Goal: Task Accomplishment & Management: Manage account settings

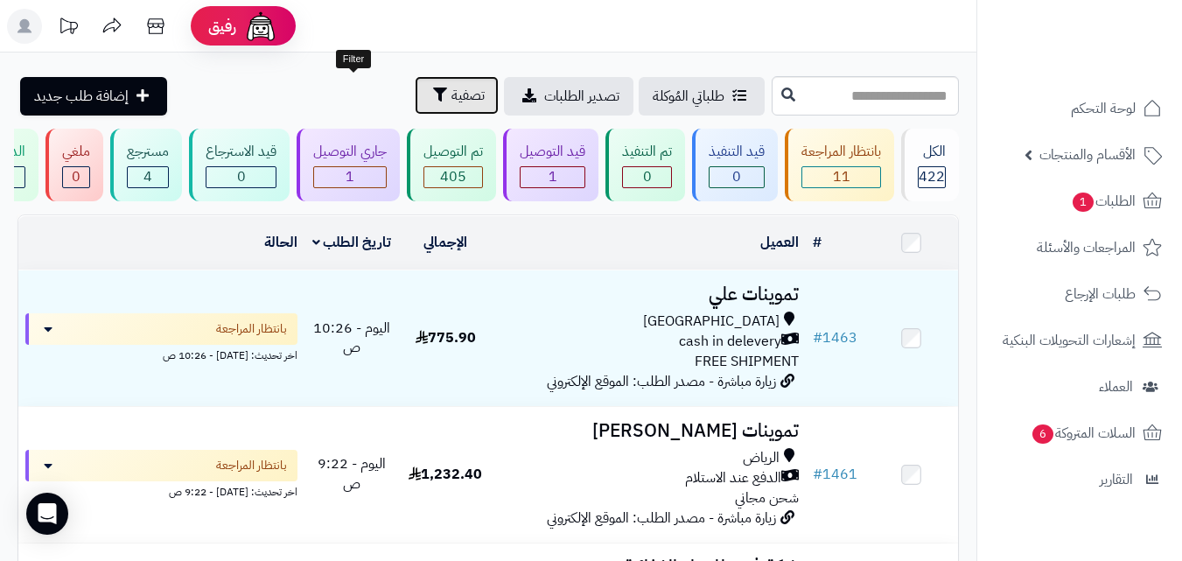
click at [415, 95] on button "تصفية" at bounding box center [457, 95] width 84 height 38
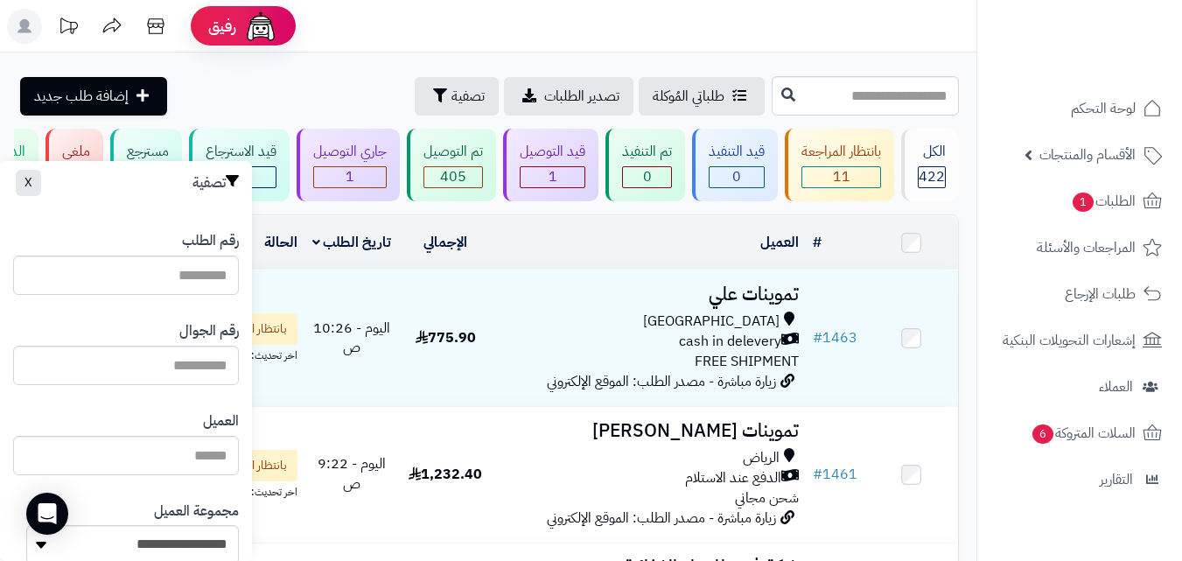
drag, startPoint x: 17, startPoint y: 255, endPoint x: 14, endPoint y: 276, distance: 22.0
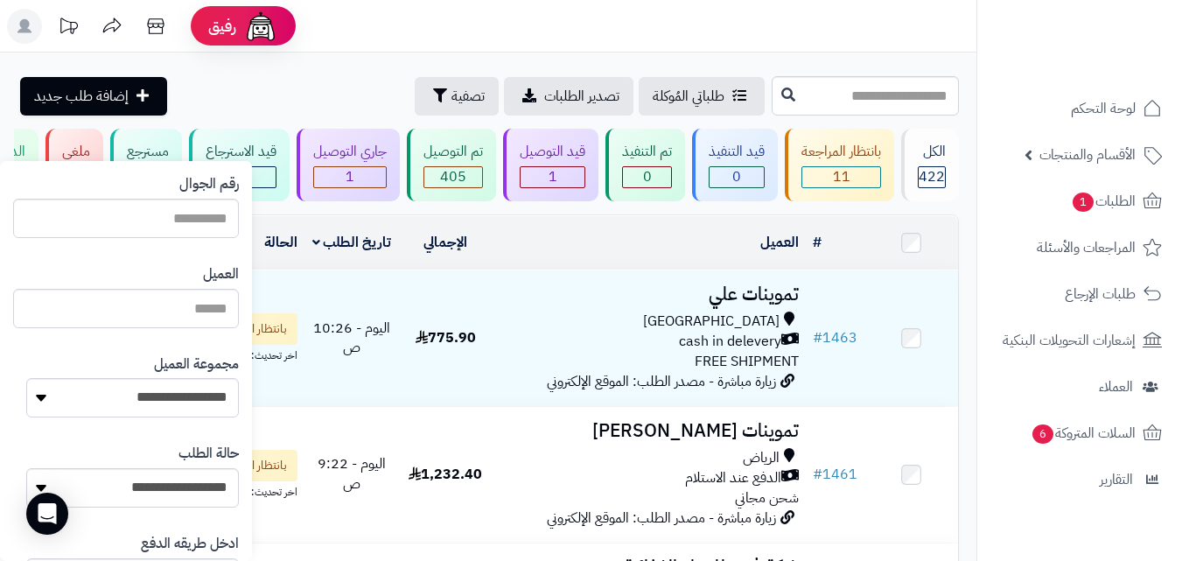
scroll to position [171, 0]
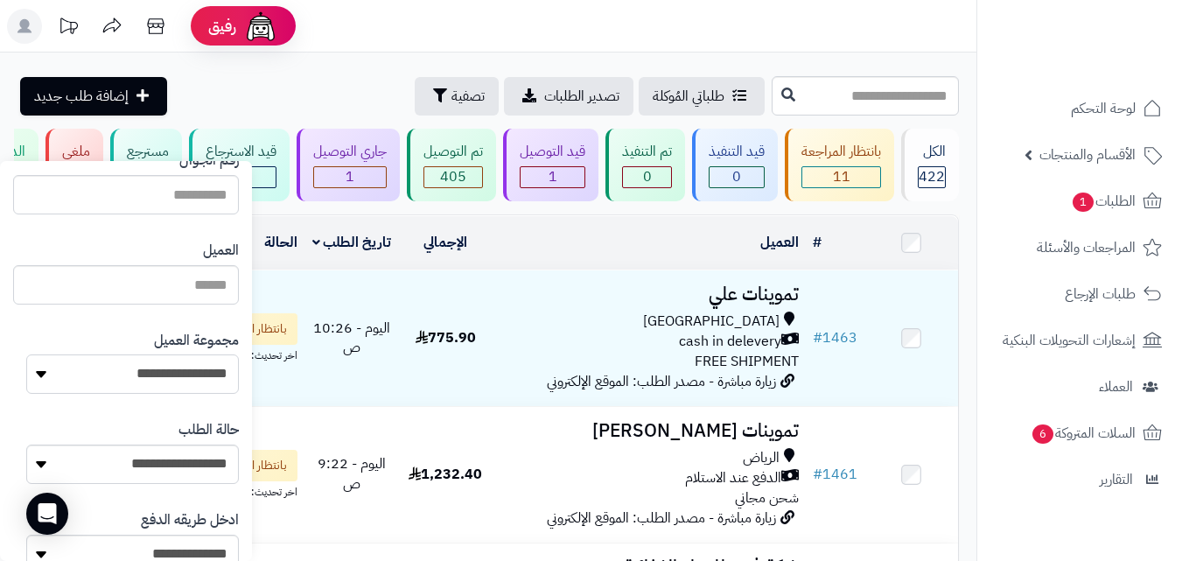
click at [70, 385] on select "**********" at bounding box center [132, 373] width 213 height 39
click at [69, 382] on select "**********" at bounding box center [132, 373] width 213 height 39
click at [219, 90] on div "طلباتي المُوكلة تصدير الطلبات تصفية إضافة طلب جديد" at bounding box center [392, 96] width 750 height 38
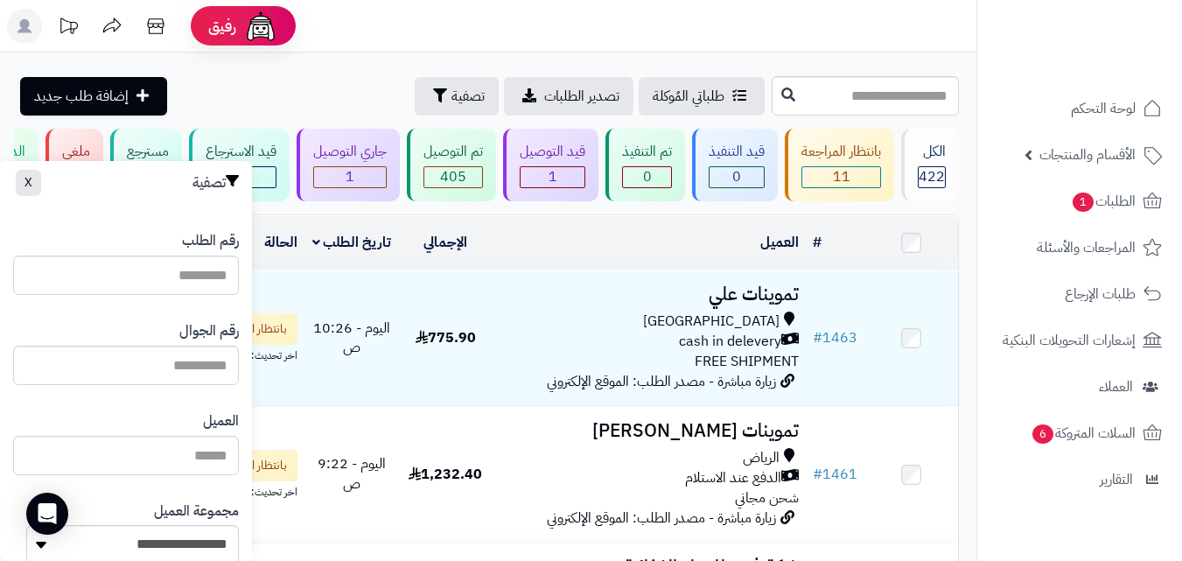
click at [28, 189] on div "تصفية X" at bounding box center [126, 183] width 252 height 44
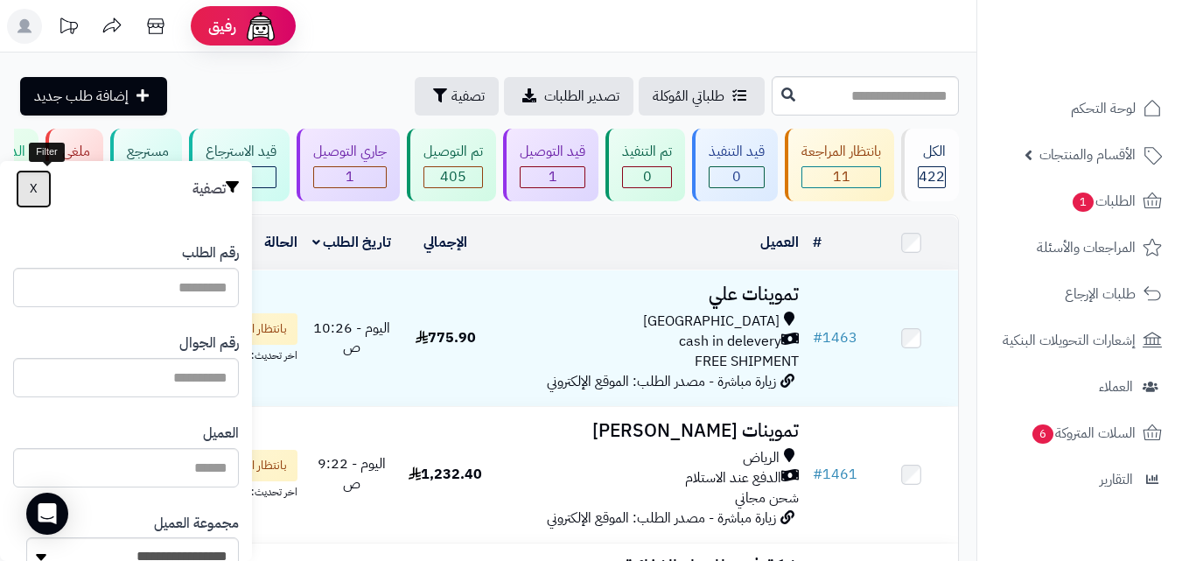
click at [38, 189] on button "X" at bounding box center [34, 189] width 36 height 38
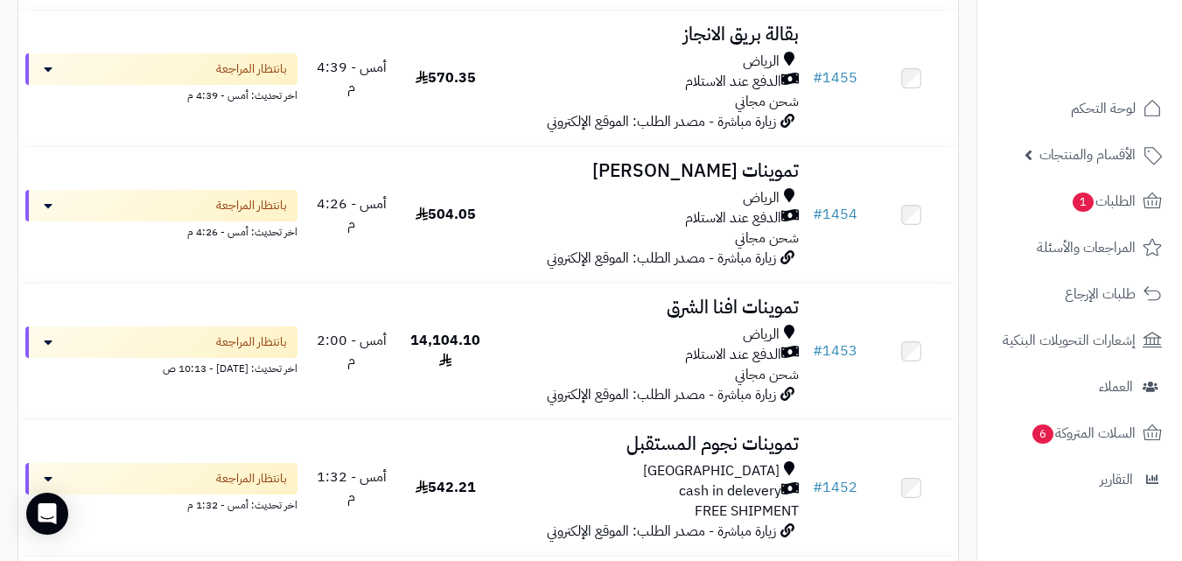
scroll to position [945, 0]
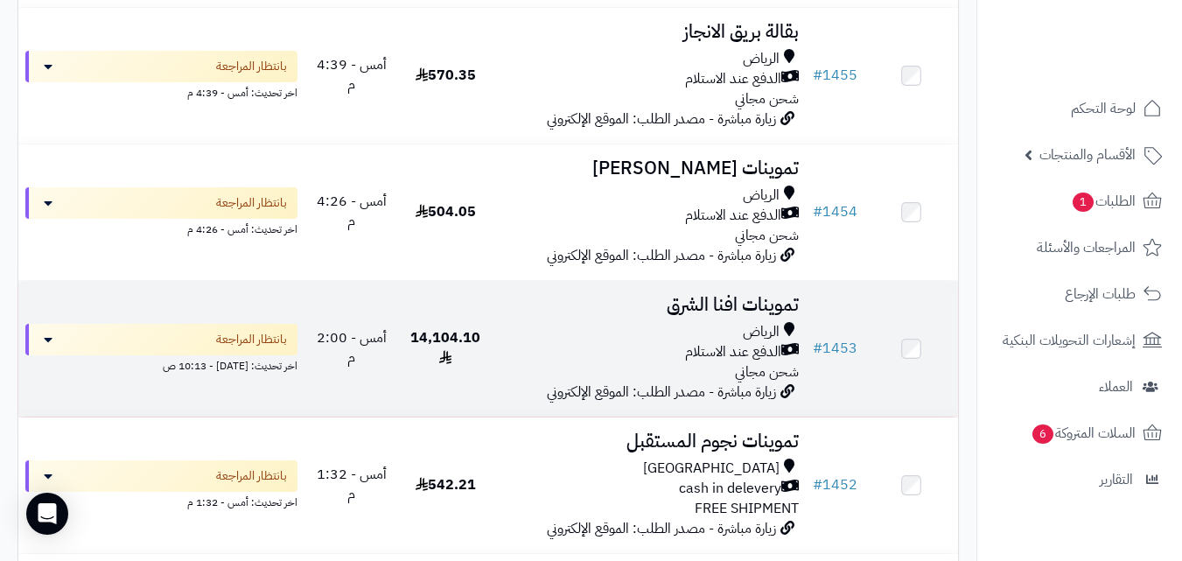
click at [532, 362] on div "الدفع عند الاستلام" at bounding box center [649, 352] width 299 height 20
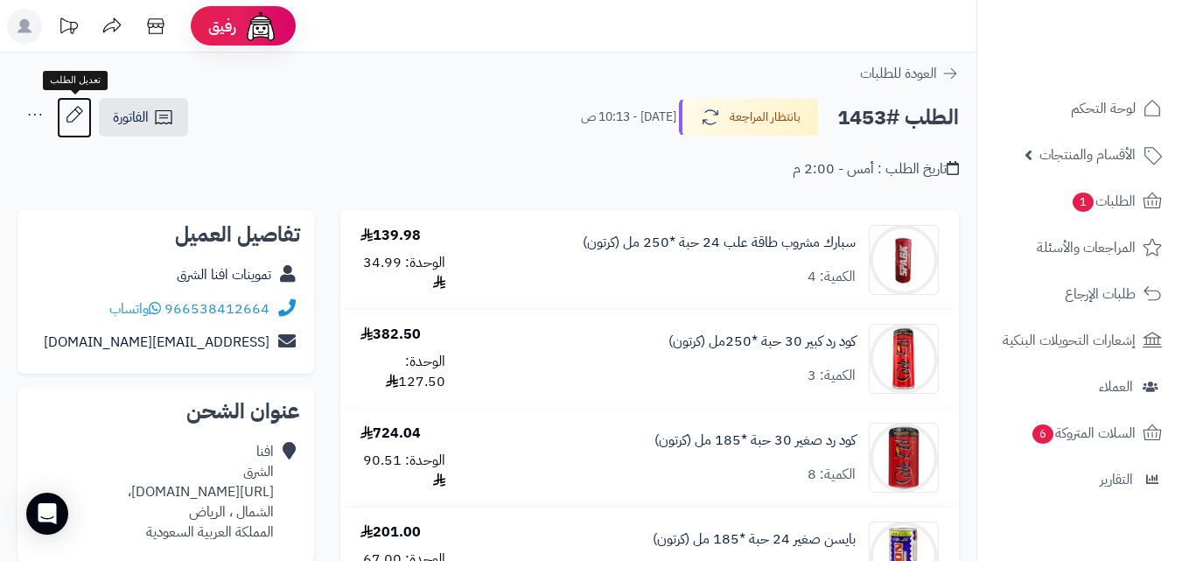
click at [79, 115] on icon at bounding box center [74, 114] width 16 height 16
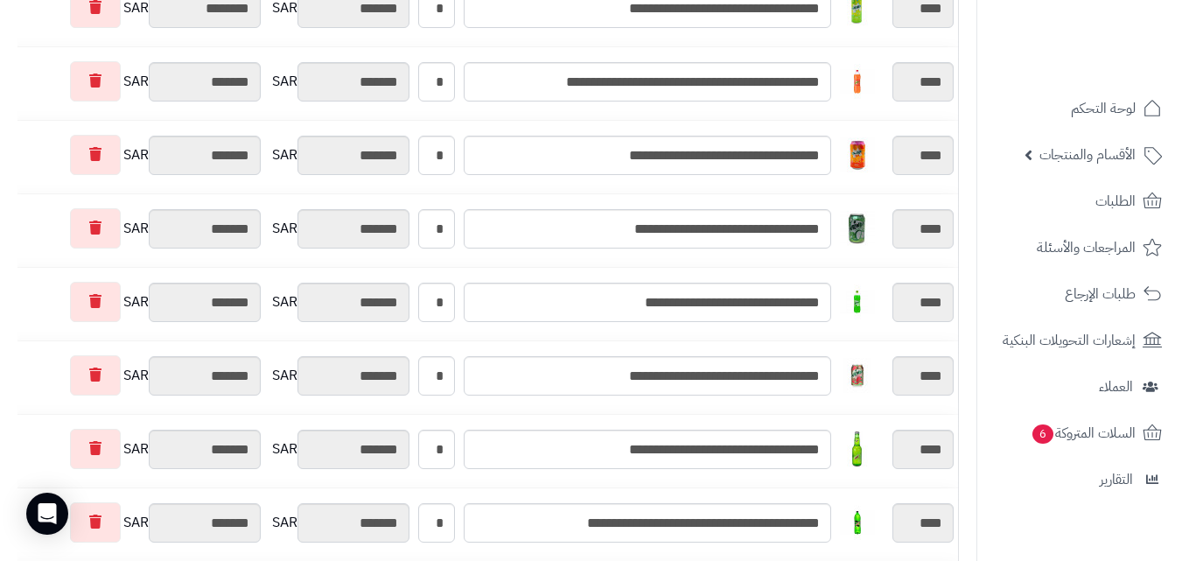
scroll to position [1717, 0]
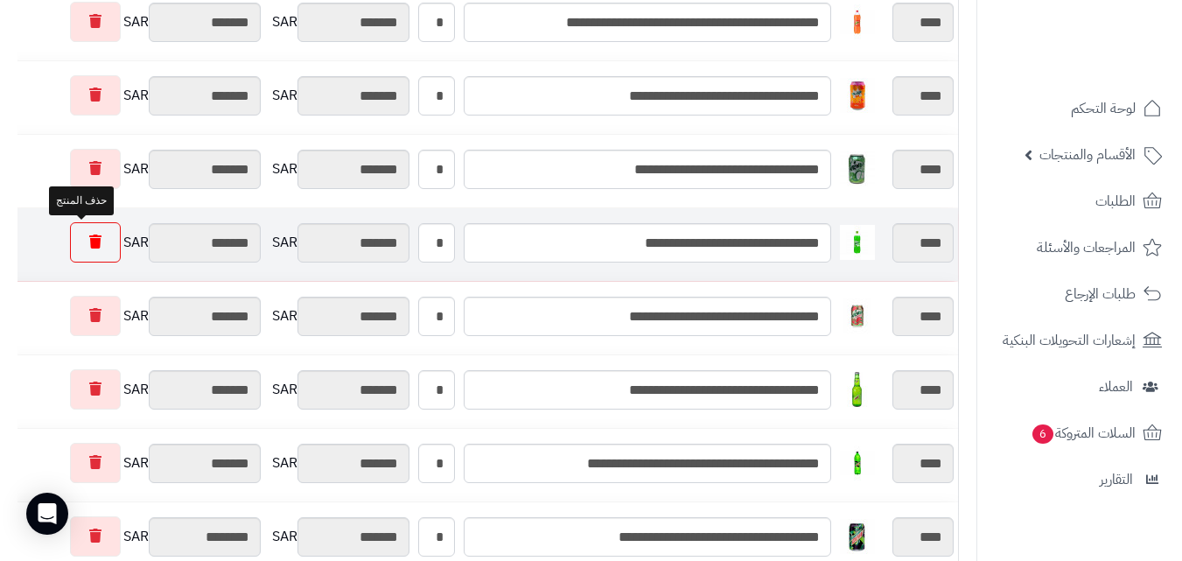
click at [80, 250] on link at bounding box center [95, 242] width 51 height 40
type input "**********"
type input "*********"
type input "**********"
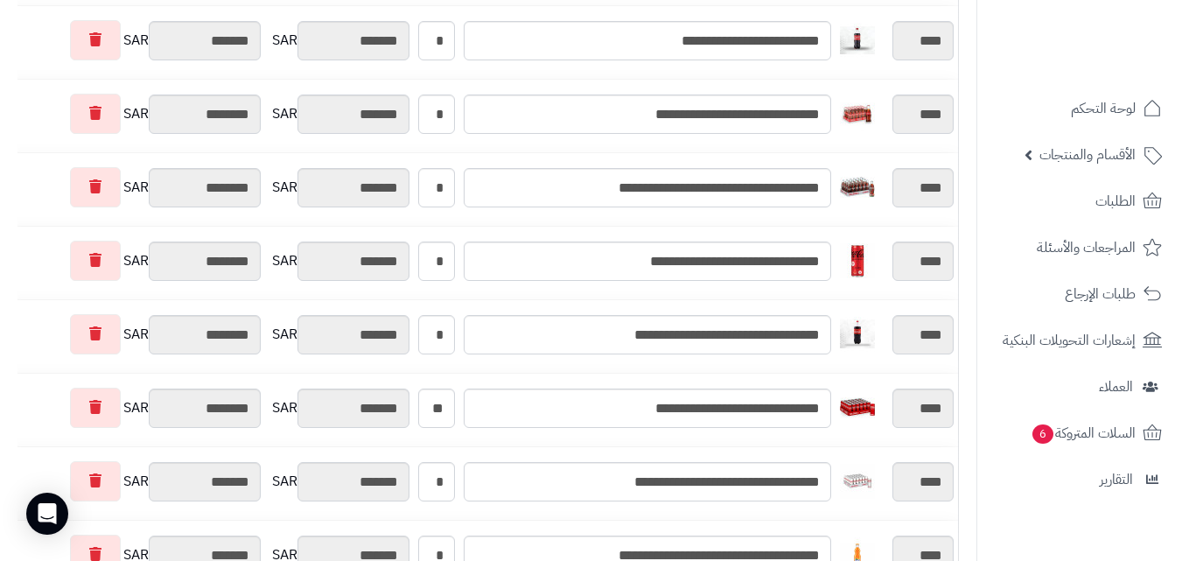
scroll to position [2921, 0]
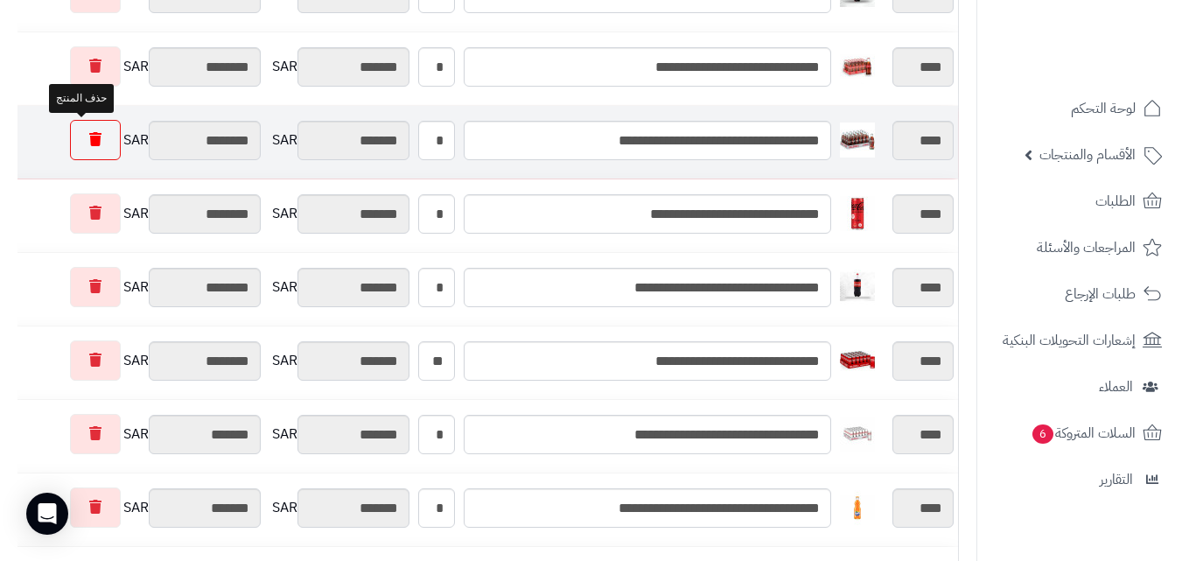
click at [94, 150] on link at bounding box center [95, 140] width 51 height 40
type input "**********"
type input "*********"
type input "**********"
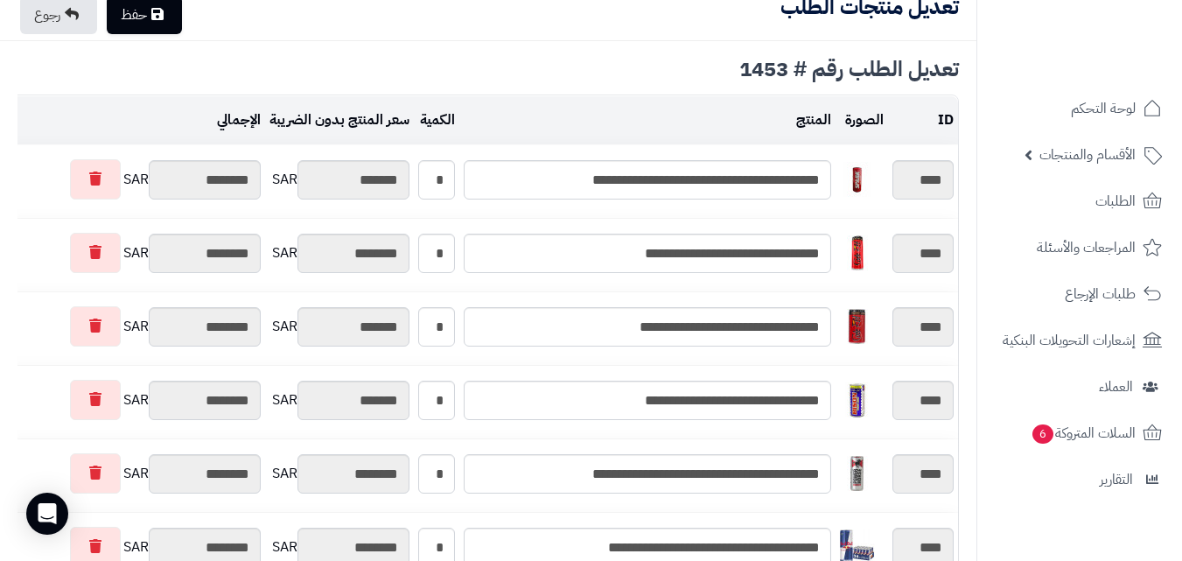
scroll to position [0, 0]
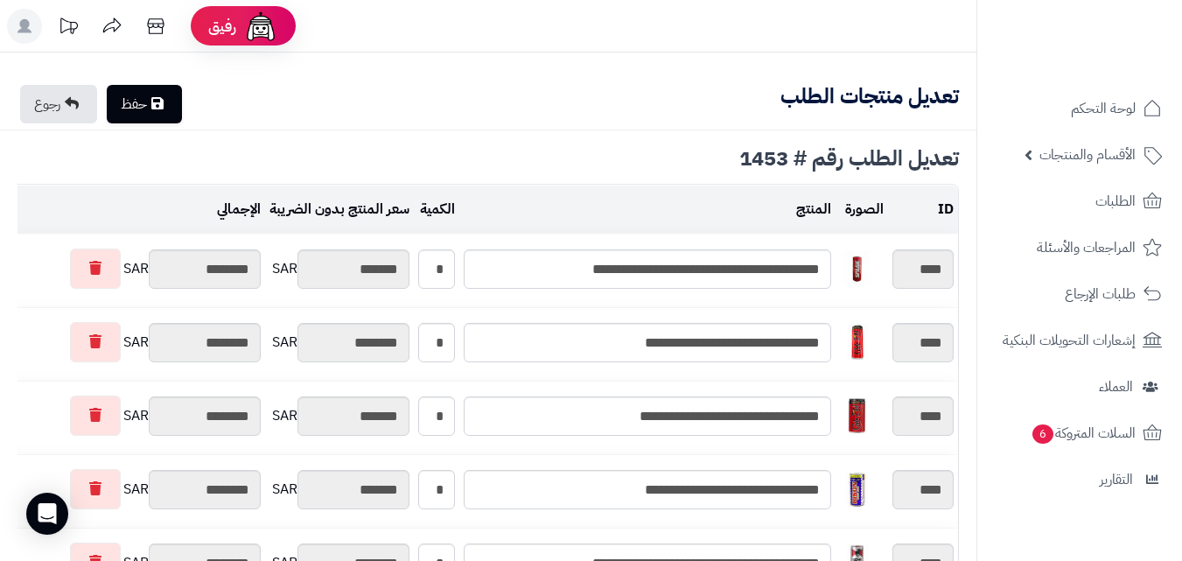
click at [178, 106] on link "حفظ" at bounding box center [144, 104] width 75 height 38
type input "**********"
type textarea "**********"
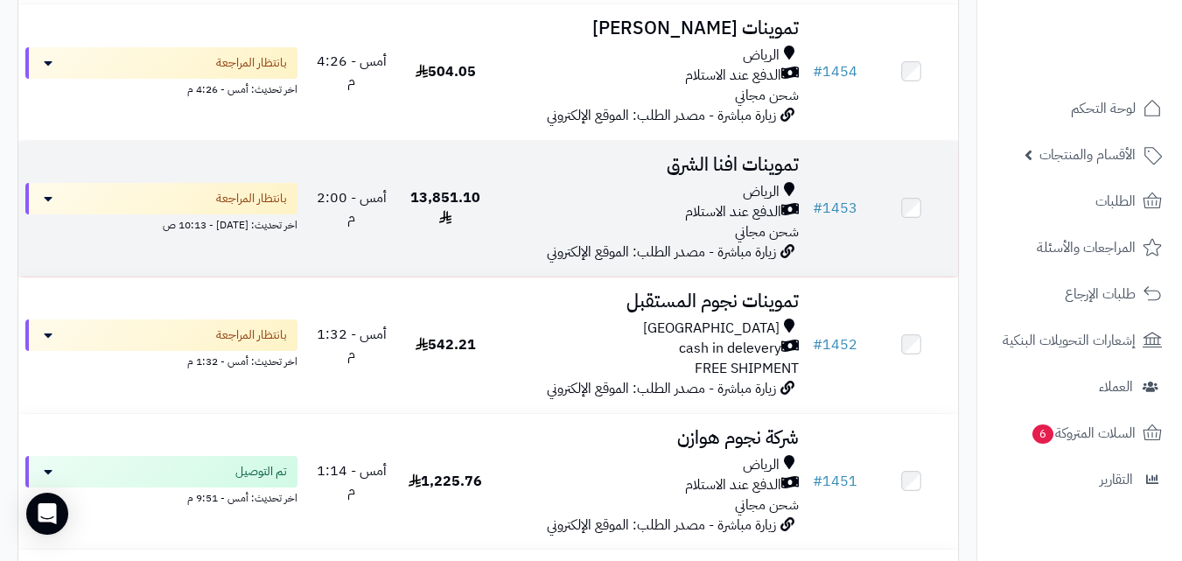
scroll to position [1050, 0]
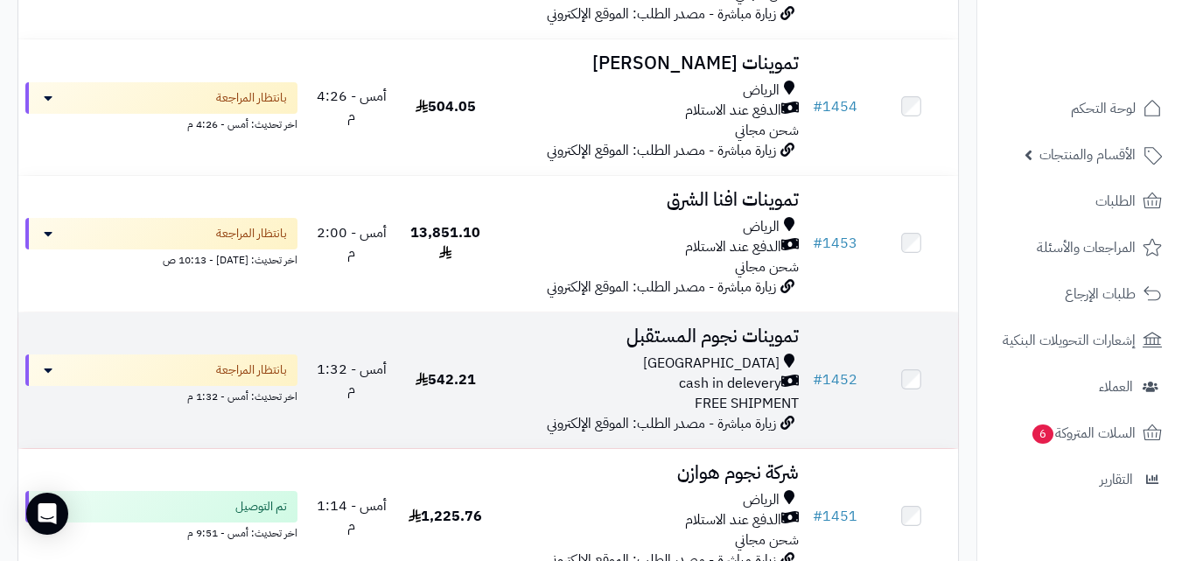
click at [569, 346] on h3 "تموينات نجوم المستقبل" at bounding box center [649, 336] width 299 height 20
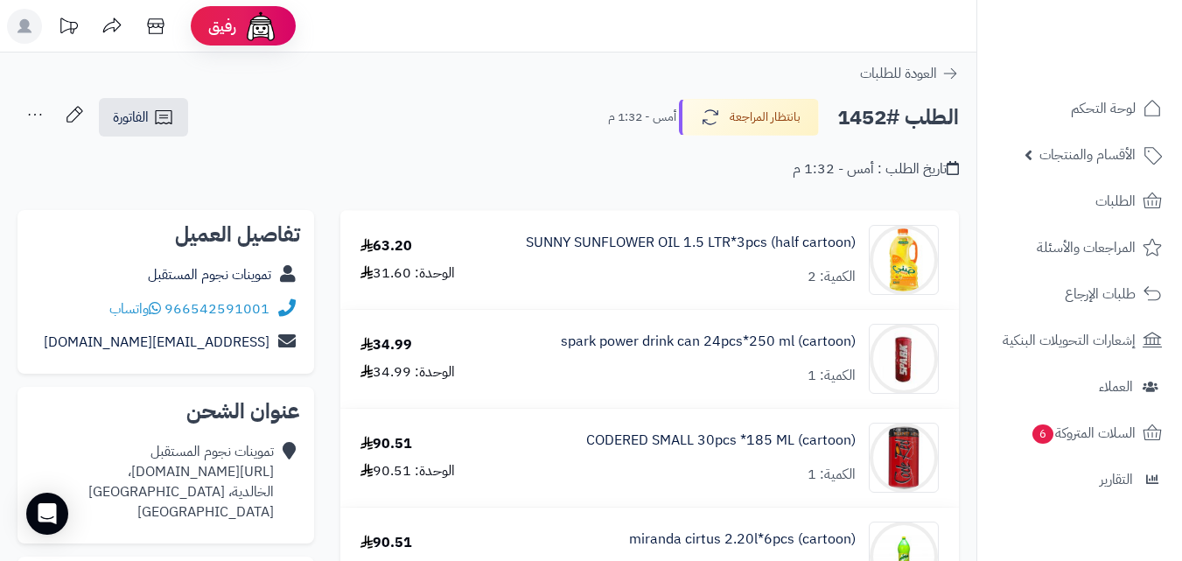
click at [173, 126] on icon at bounding box center [163, 117] width 21 height 21
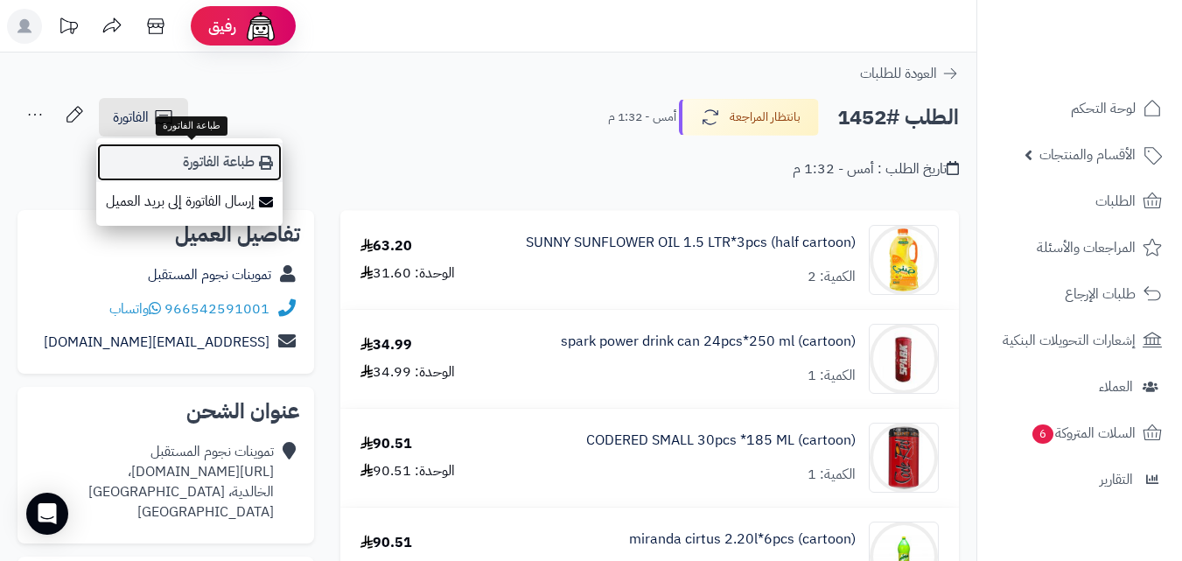
click at [205, 158] on link "طباعة الفاتورة" at bounding box center [189, 162] width 186 height 39
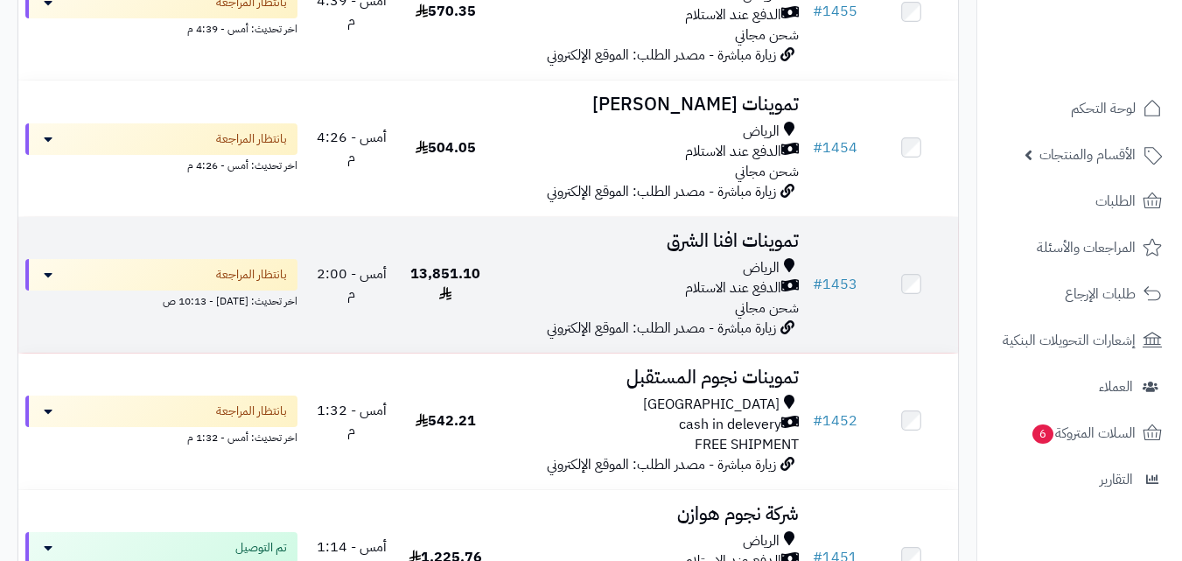
scroll to position [980, 0]
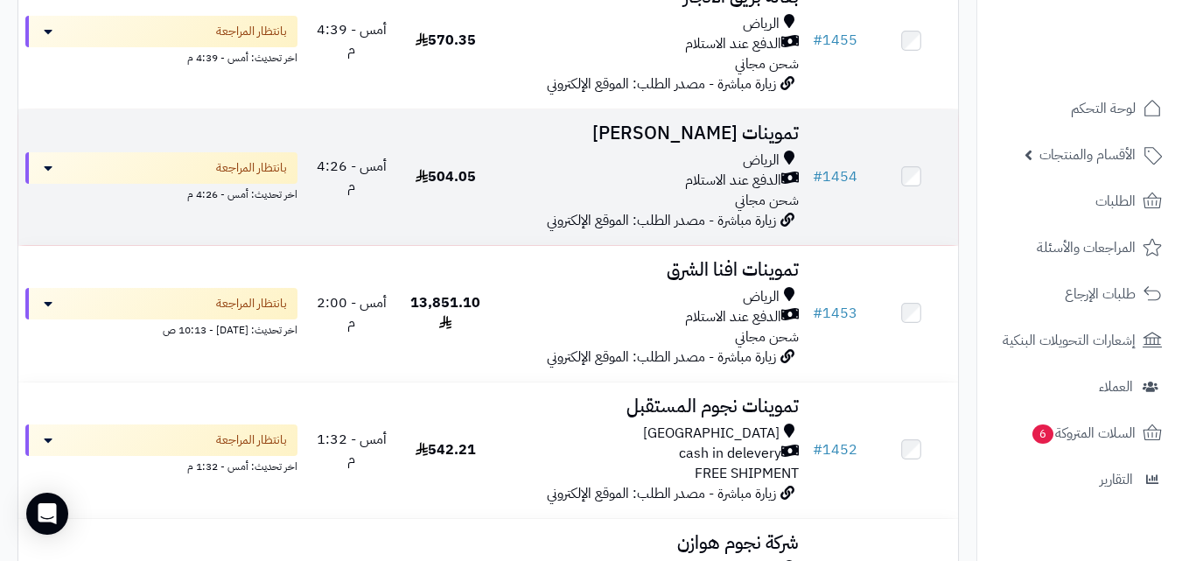
click at [507, 191] on div "الدفع عند الاستلام" at bounding box center [649, 181] width 299 height 20
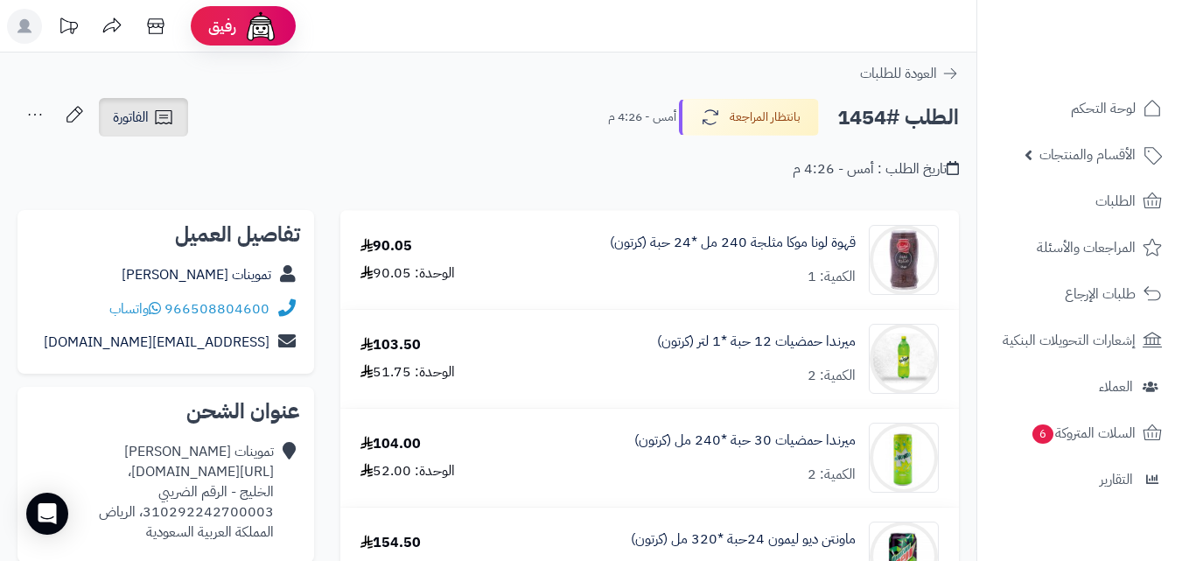
click at [122, 123] on span "الفاتورة" at bounding box center [131, 117] width 36 height 21
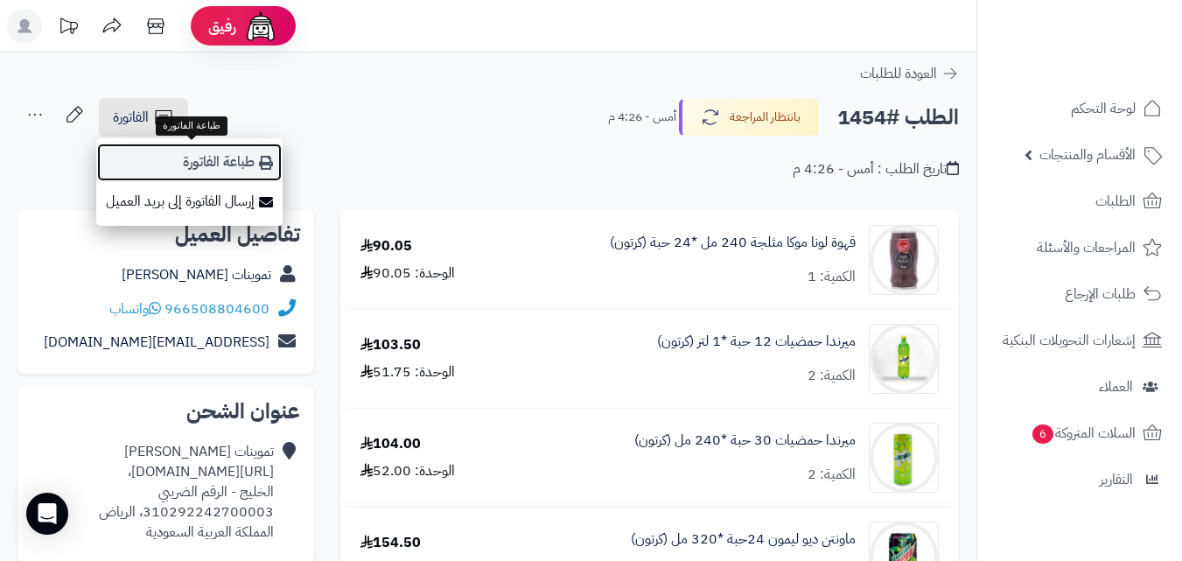
click at [148, 156] on link "طباعة الفاتورة" at bounding box center [189, 162] width 186 height 39
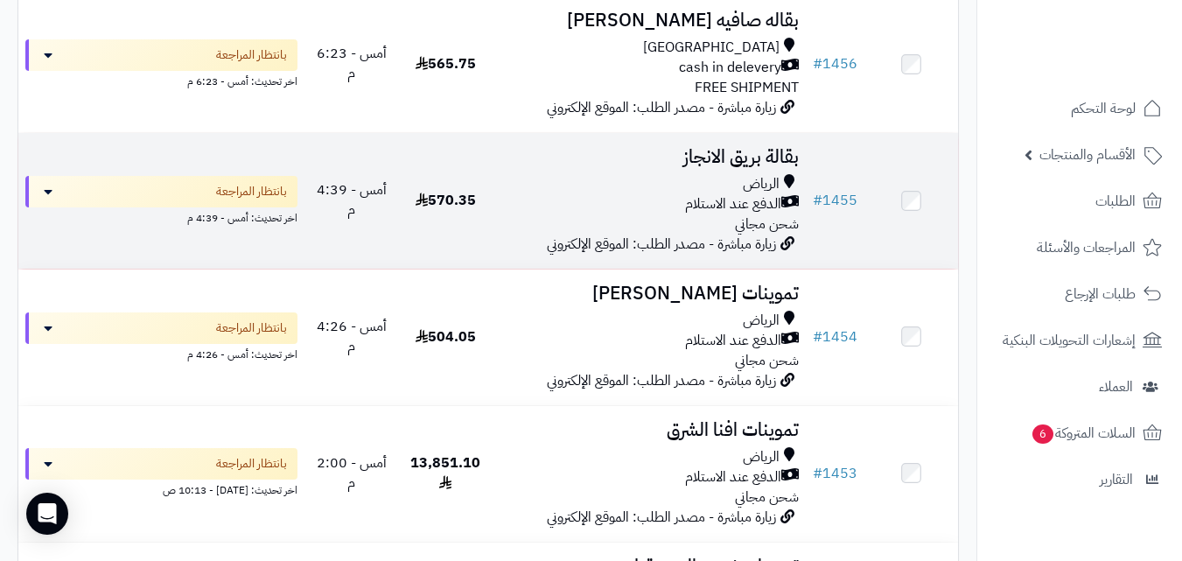
scroll to position [805, 0]
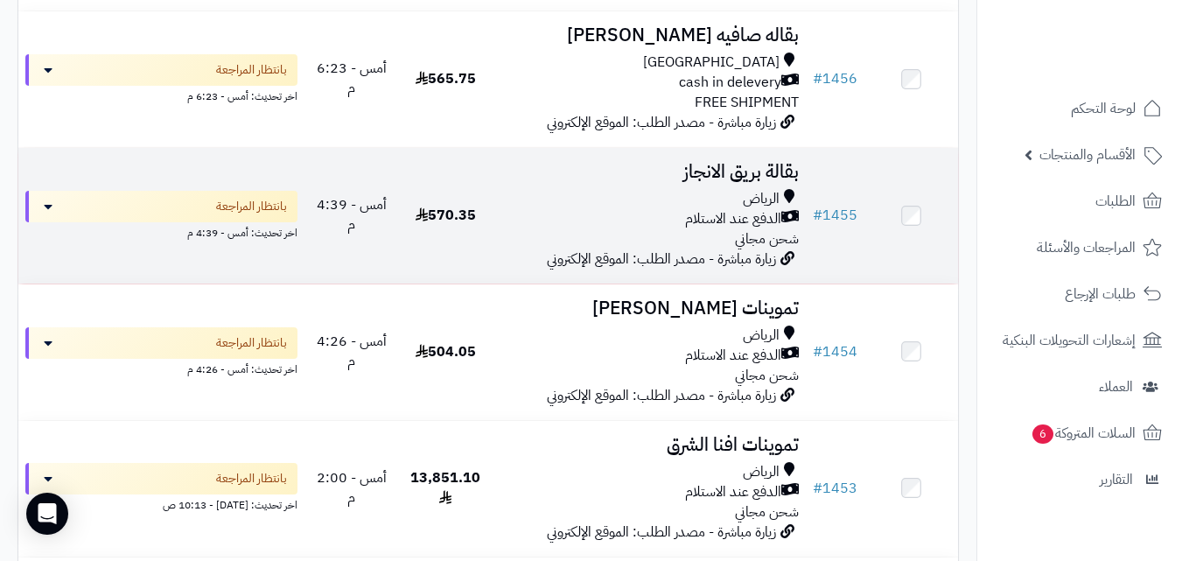
click at [483, 192] on td "570.35" at bounding box center [446, 216] width 94 height 136
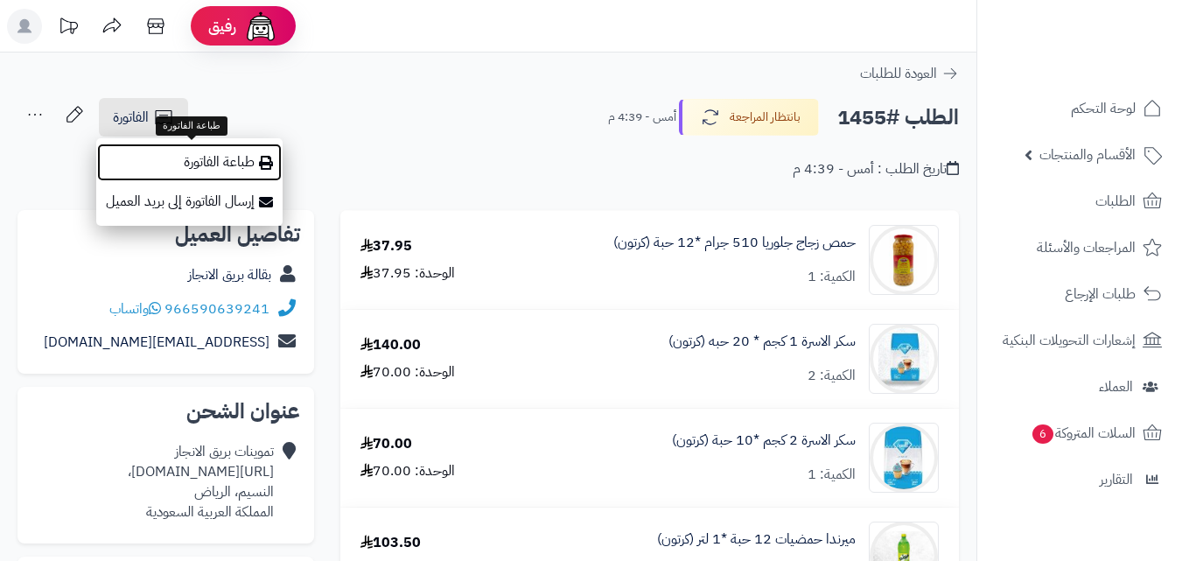
click at [171, 150] on link "طباعة الفاتورة" at bounding box center [189, 162] width 186 height 39
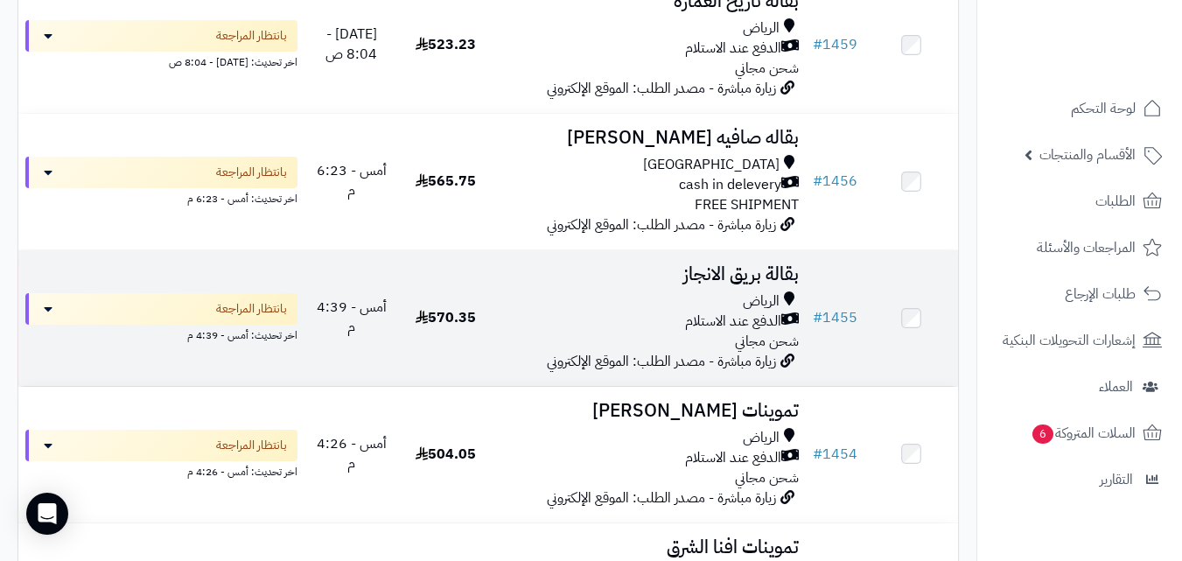
scroll to position [665, 0]
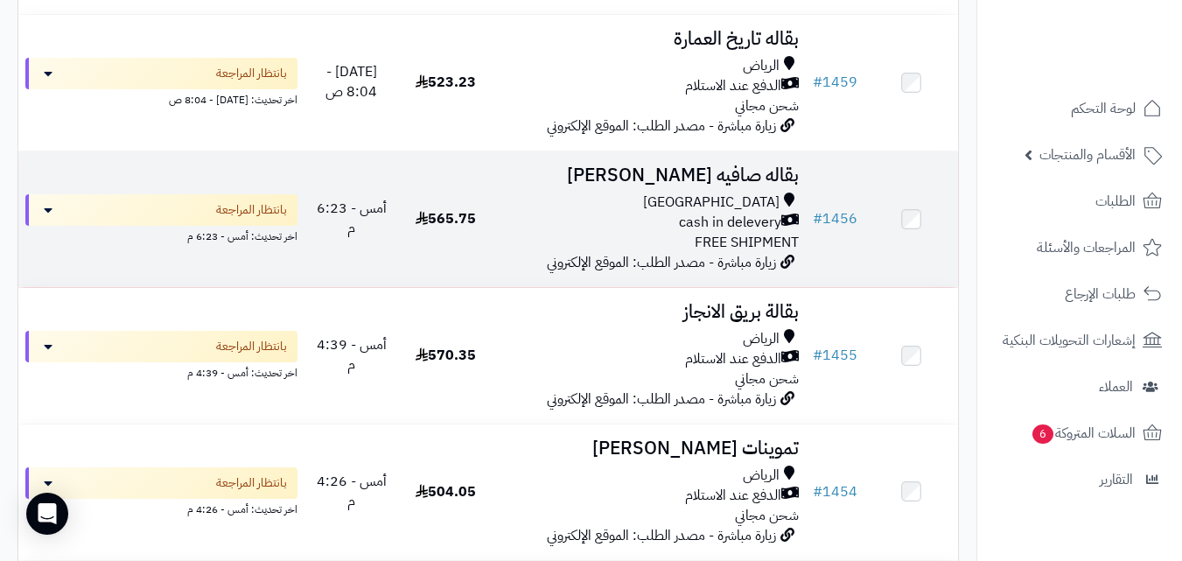
click at [584, 248] on div "Riyadh cash in delevery FREE SHIPMENT" at bounding box center [649, 222] width 299 height 60
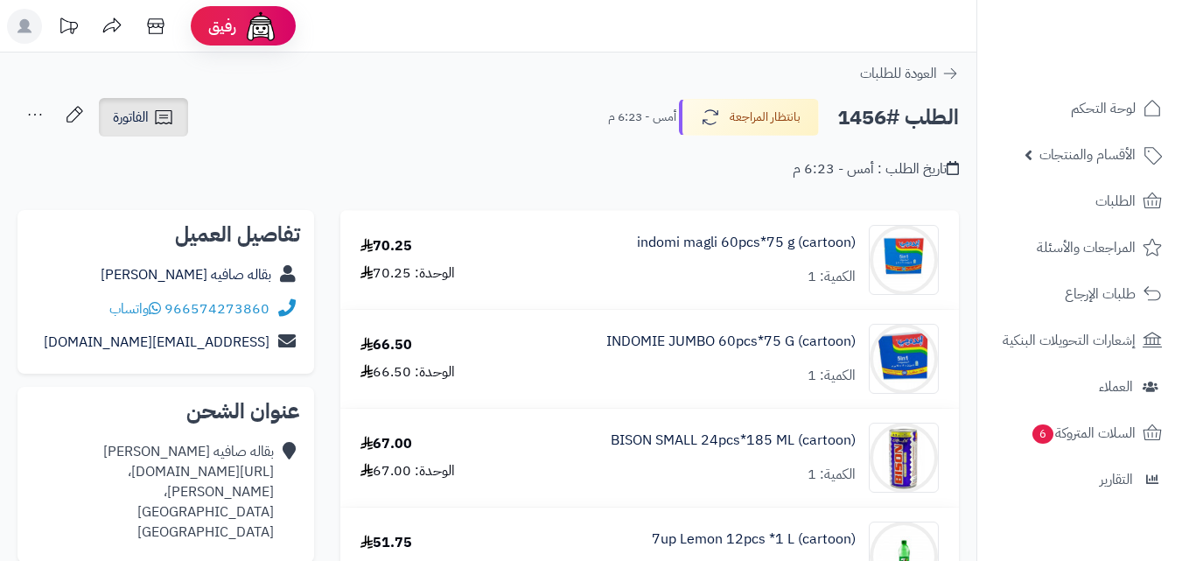
click at [135, 111] on span "الفاتورة" at bounding box center [131, 117] width 36 height 21
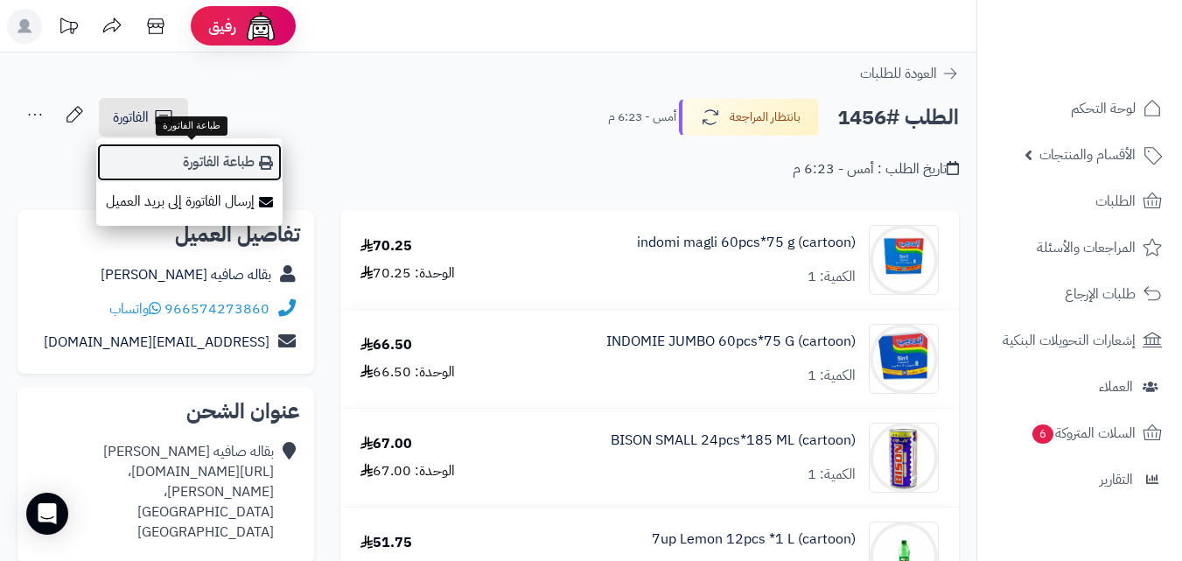
click at [228, 154] on link "طباعة الفاتورة" at bounding box center [189, 162] width 186 height 39
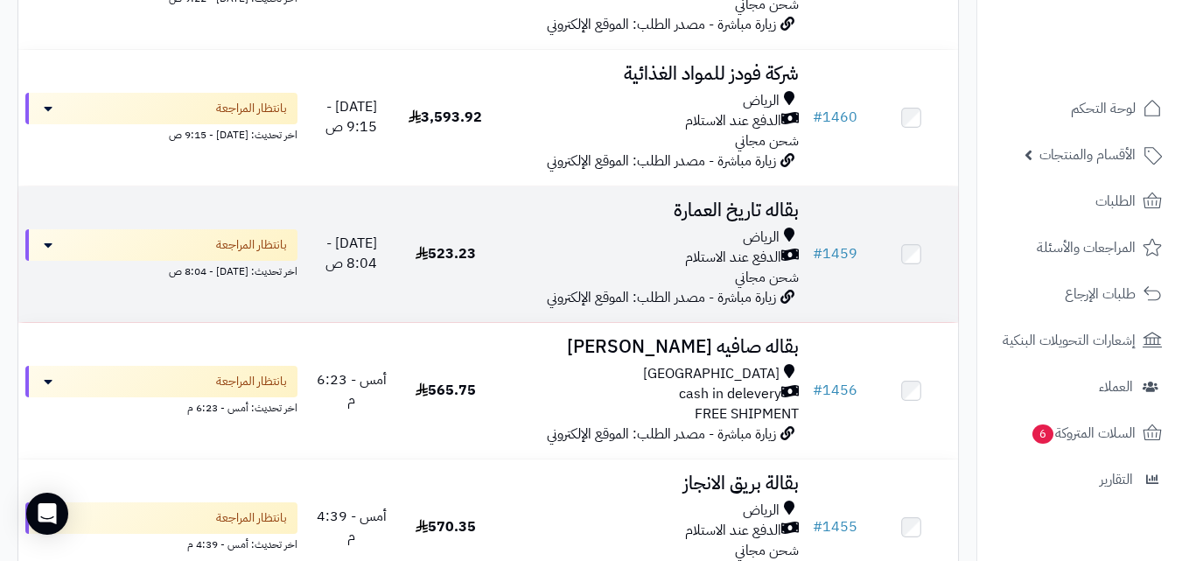
scroll to position [455, 0]
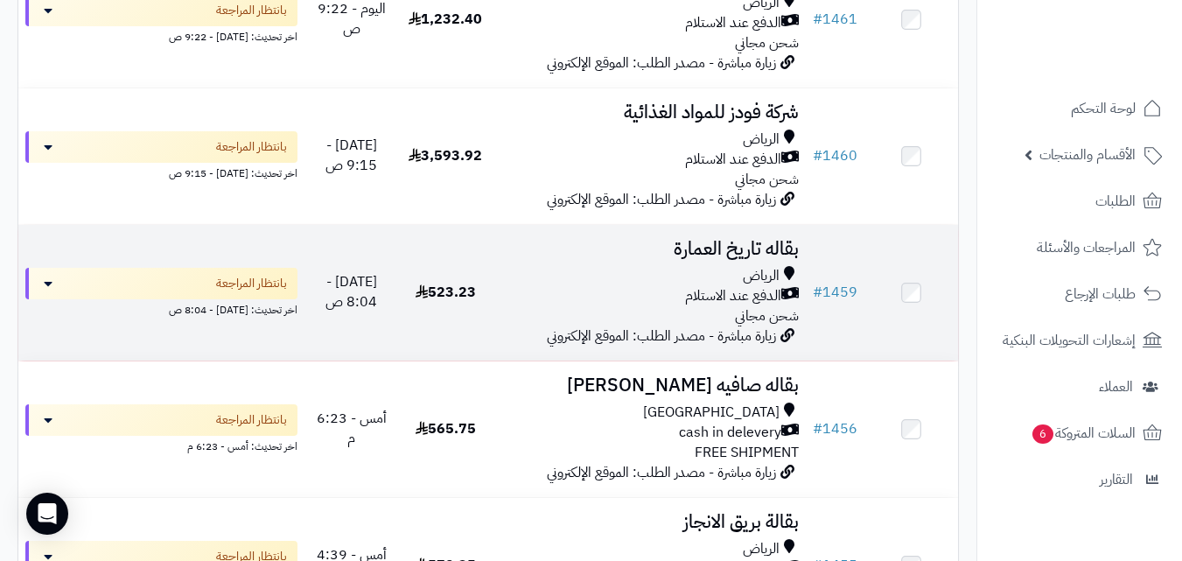
click at [581, 286] on div "الرياض" at bounding box center [649, 276] width 299 height 20
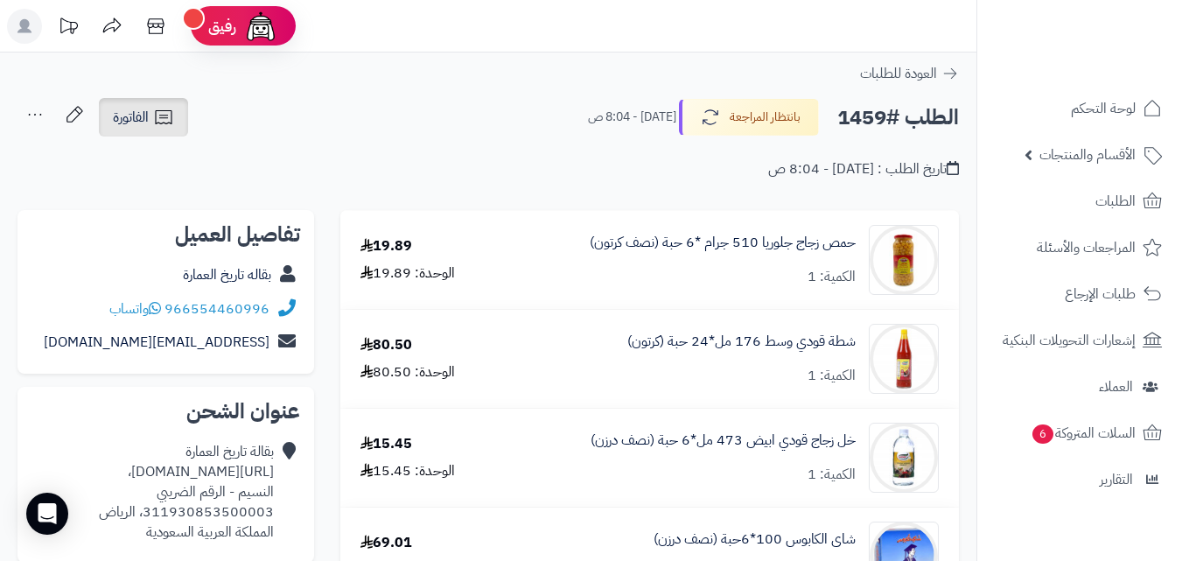
click at [143, 115] on span "الفاتورة" at bounding box center [131, 117] width 36 height 21
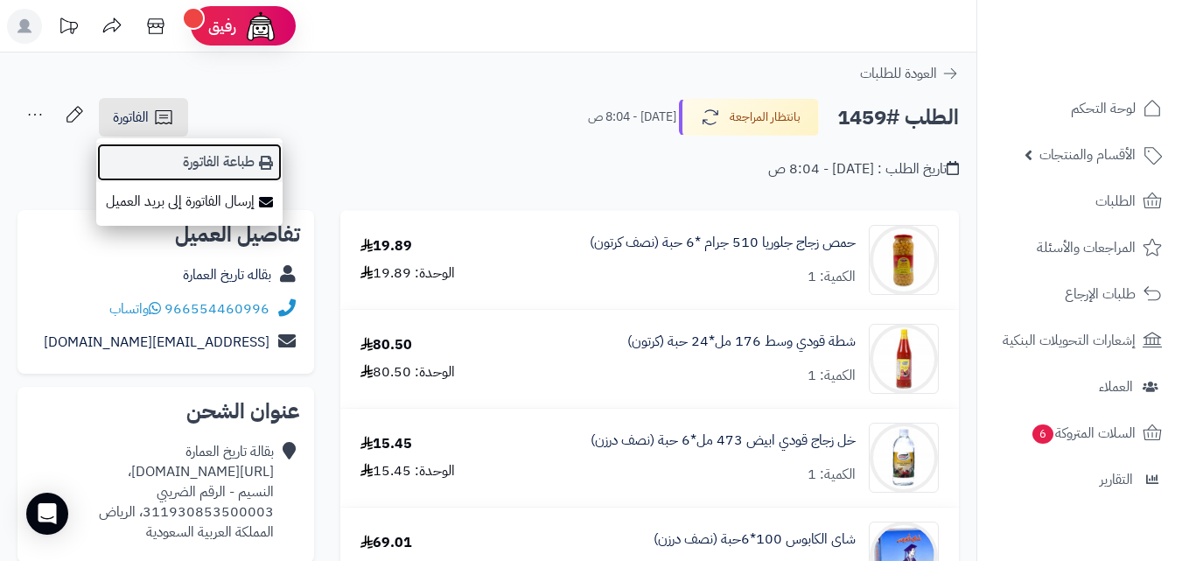
click at [153, 163] on link "طباعة الفاتورة" at bounding box center [189, 162] width 186 height 39
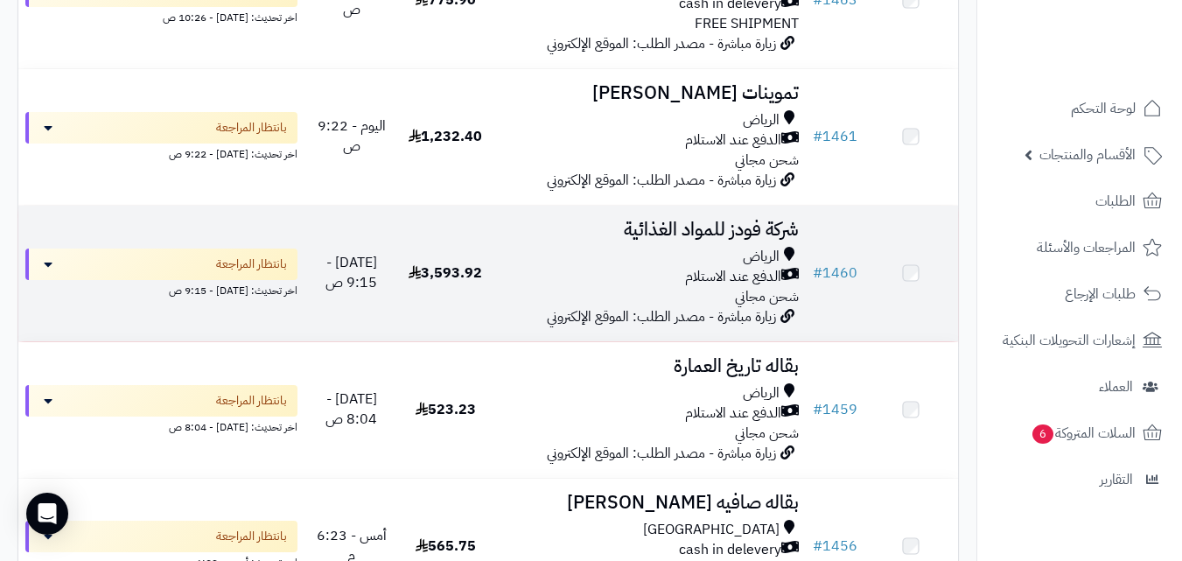
scroll to position [315, 0]
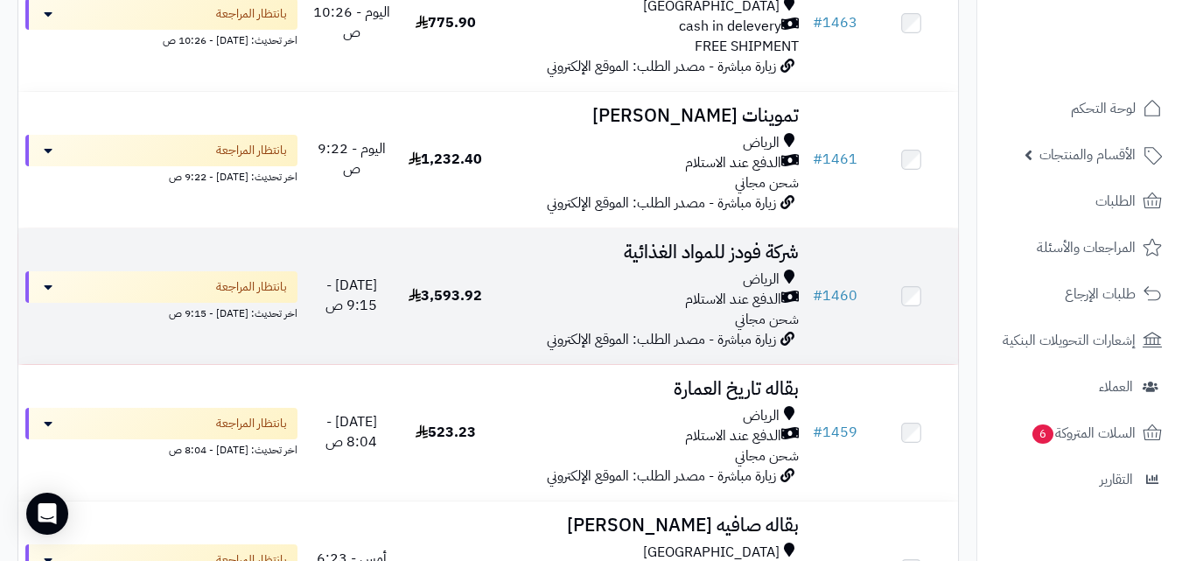
click at [669, 304] on div "الدفع عند الاستلام" at bounding box center [649, 300] width 299 height 20
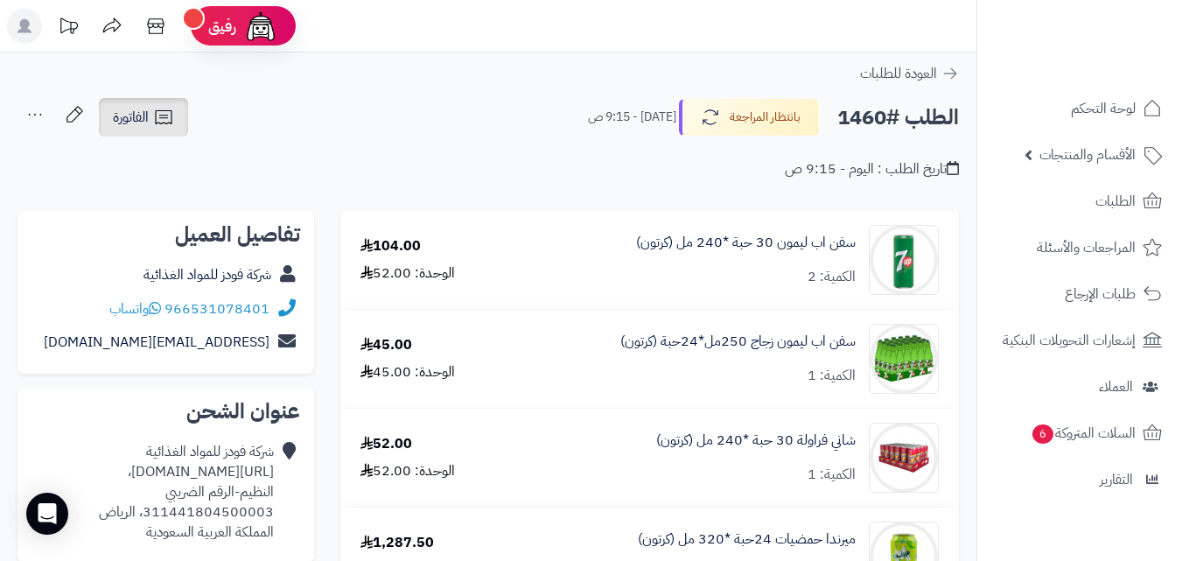
click at [143, 115] on span "الفاتورة" at bounding box center [131, 117] width 36 height 21
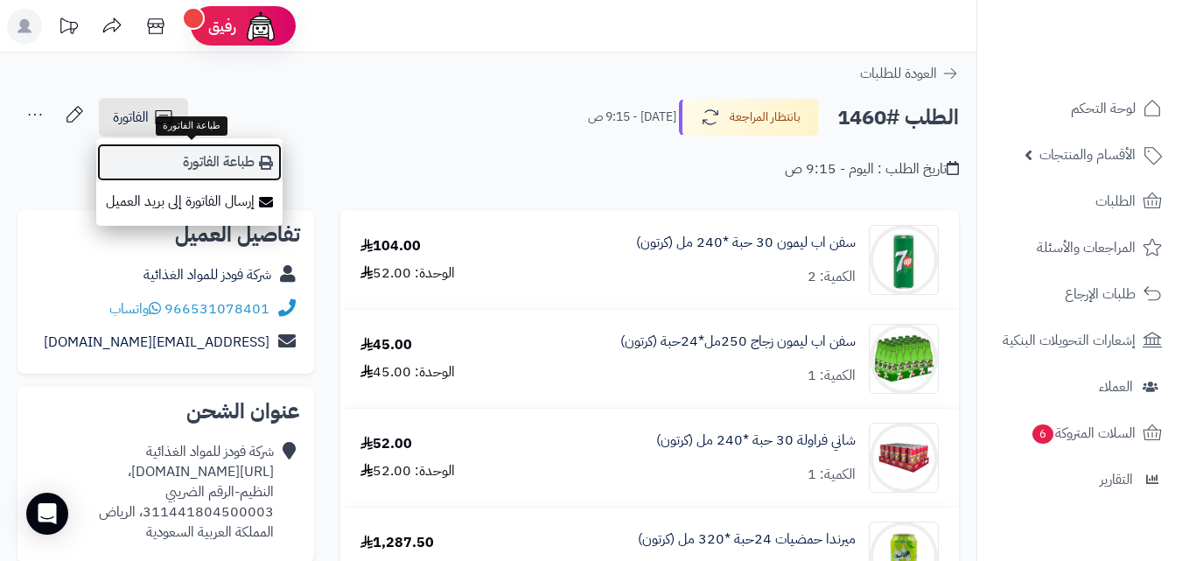
click at [195, 156] on link "طباعة الفاتورة" at bounding box center [189, 162] width 186 height 39
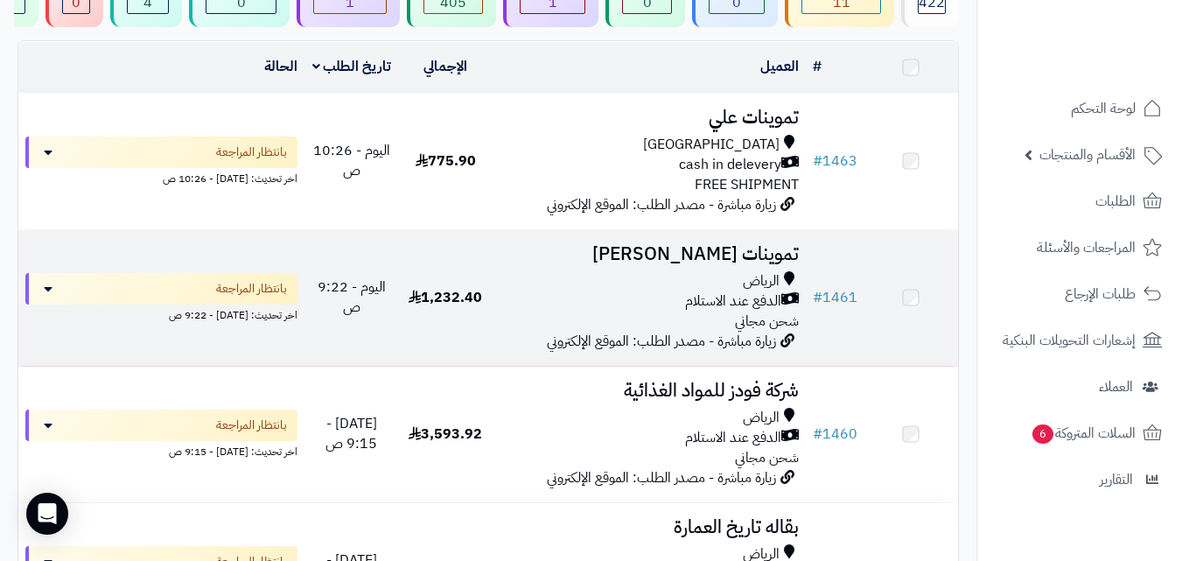
scroll to position [140, 0]
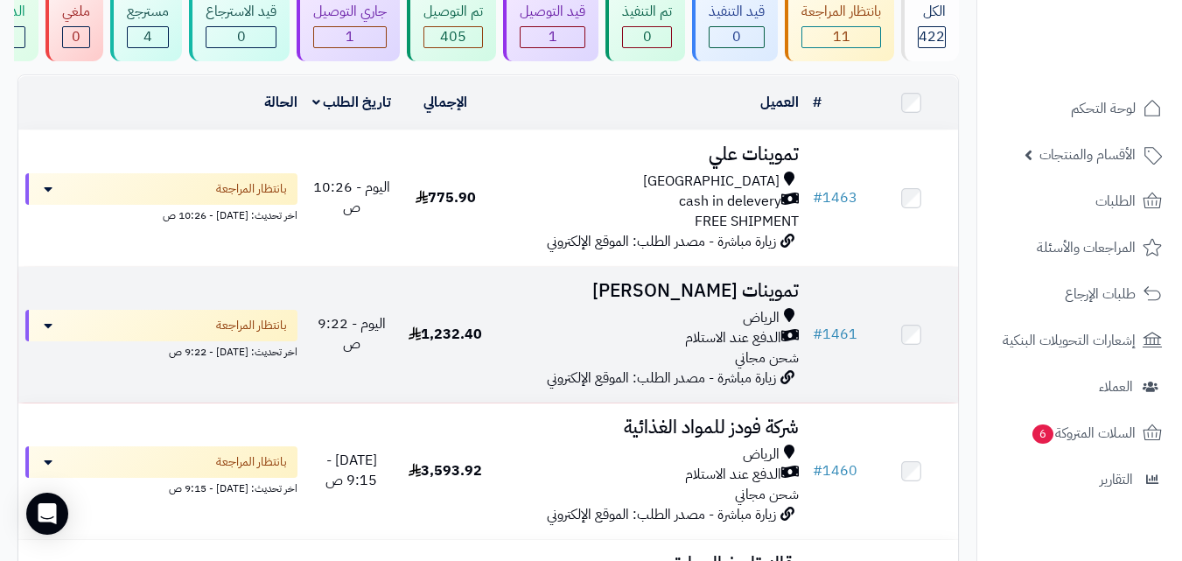
click at [584, 359] on div "الرياض الدفع عند الاستلام شحن مجاني" at bounding box center [649, 338] width 299 height 60
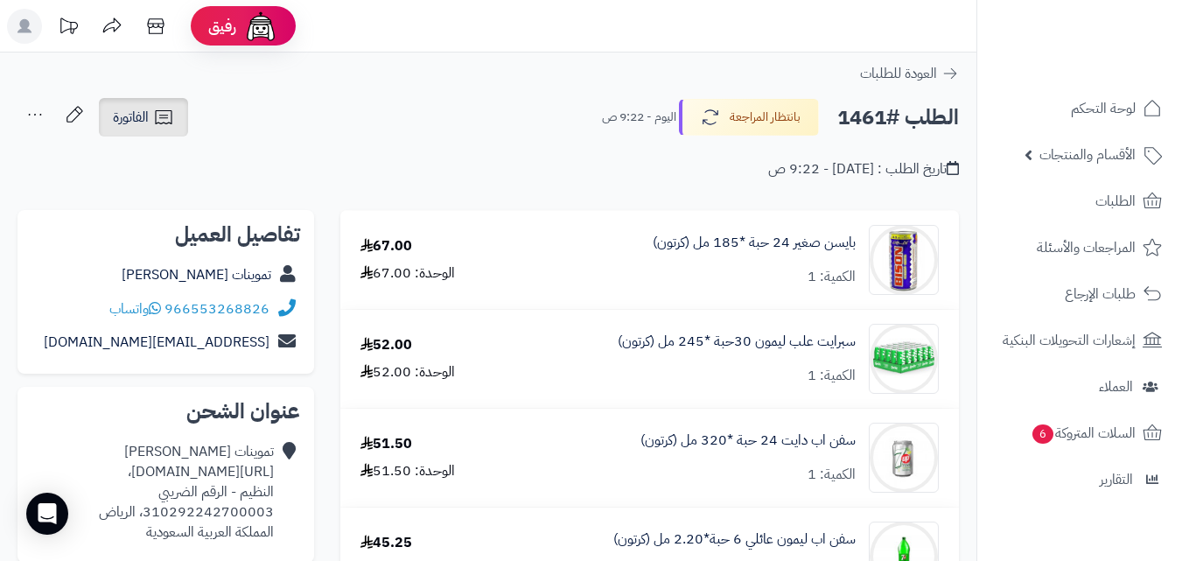
click at [157, 122] on icon at bounding box center [163, 117] width 21 height 21
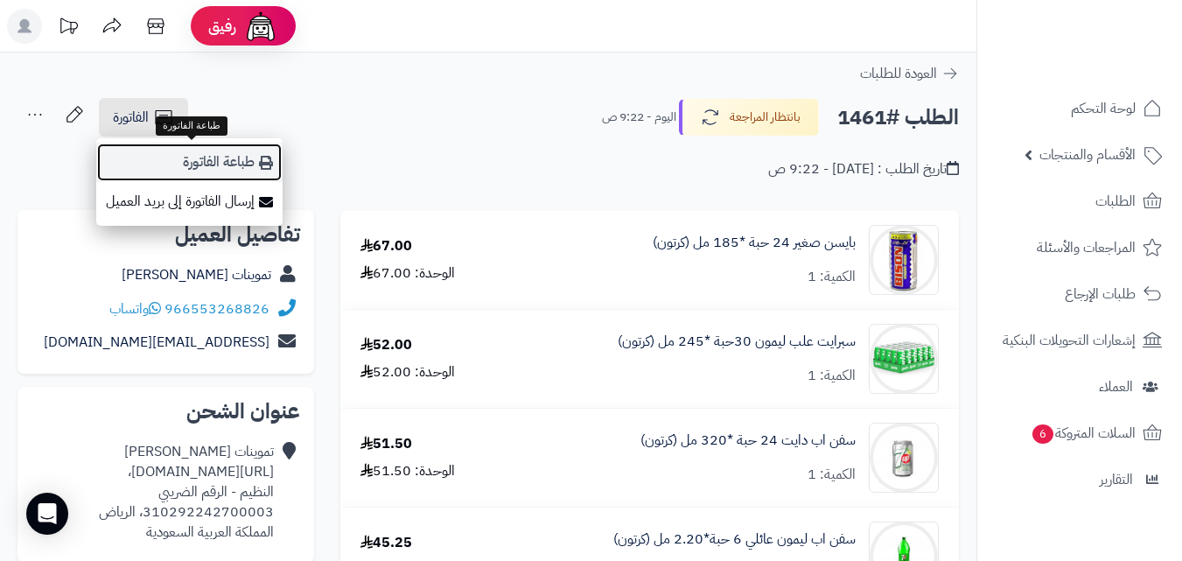
click at [171, 157] on link "طباعة الفاتورة" at bounding box center [189, 162] width 186 height 39
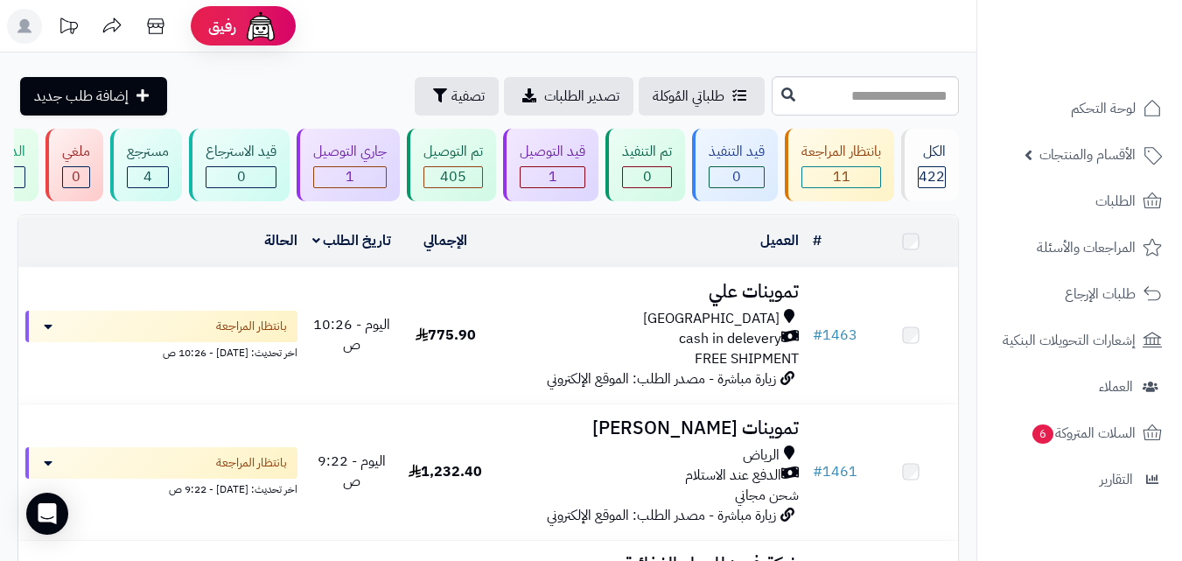
scroll to position [140, 0]
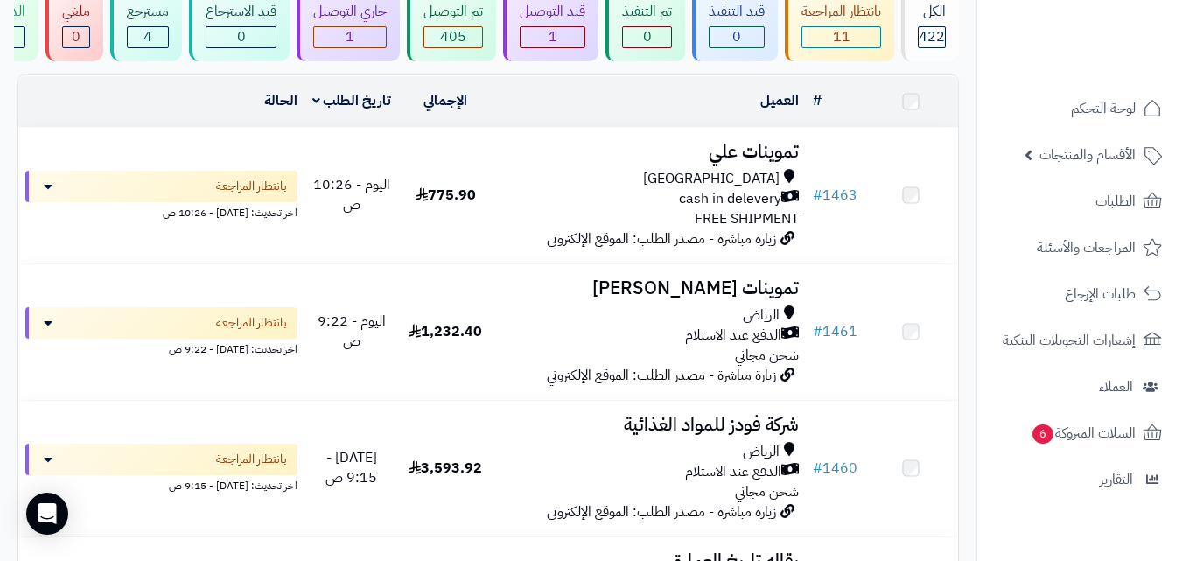
click at [589, 189] on div "[GEOGRAPHIC_DATA]" at bounding box center [649, 179] width 299 height 20
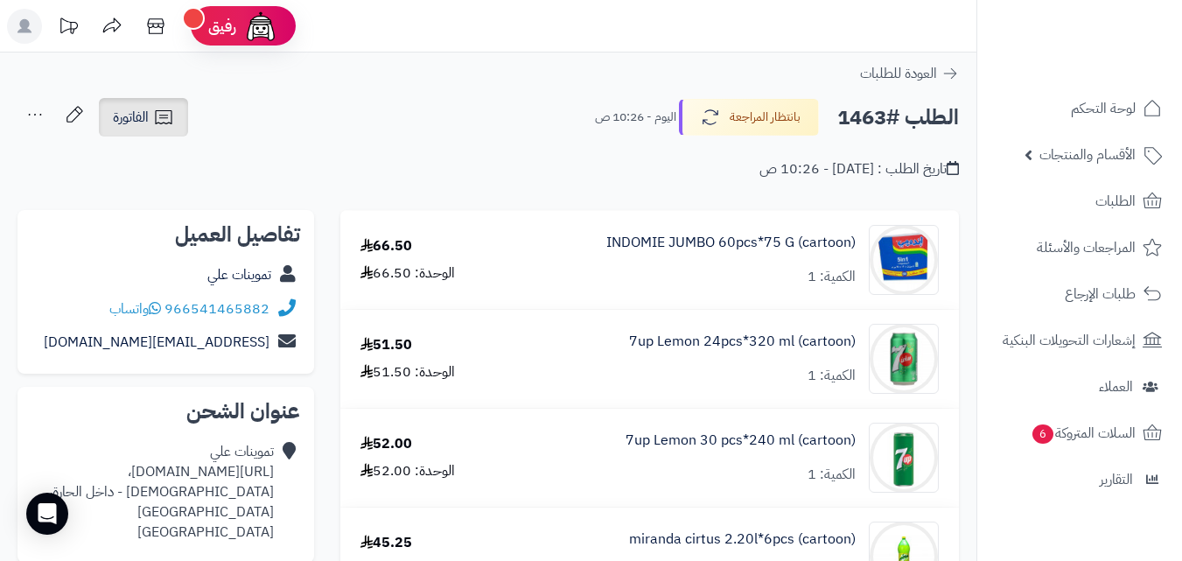
click at [155, 101] on link "الفاتورة" at bounding box center [143, 117] width 89 height 38
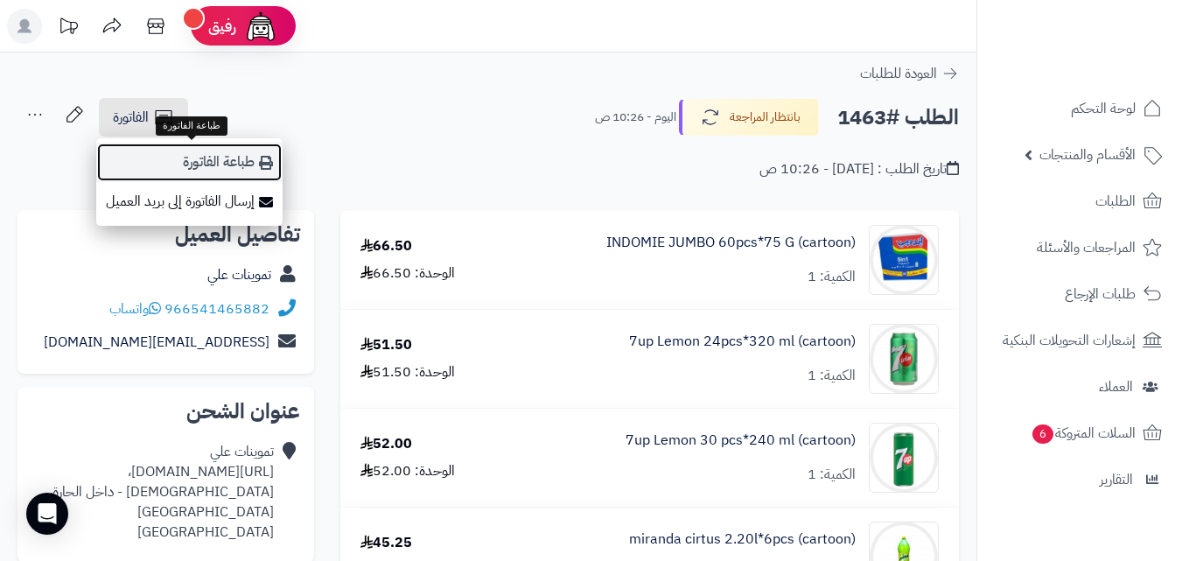
click at [180, 166] on link "طباعة الفاتورة" at bounding box center [189, 162] width 186 height 39
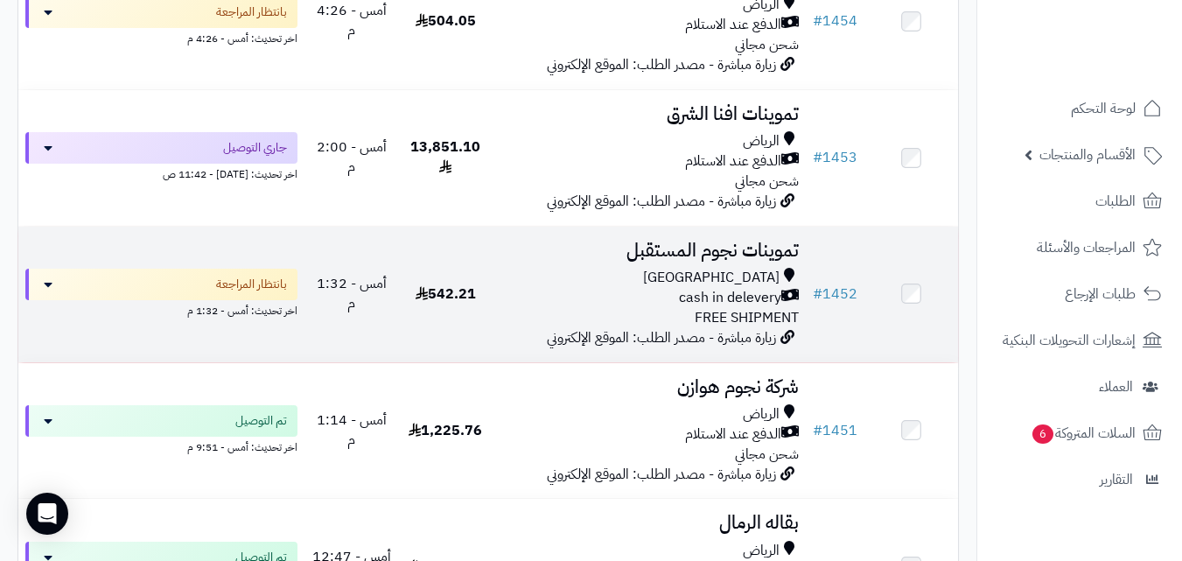
scroll to position [1155, 0]
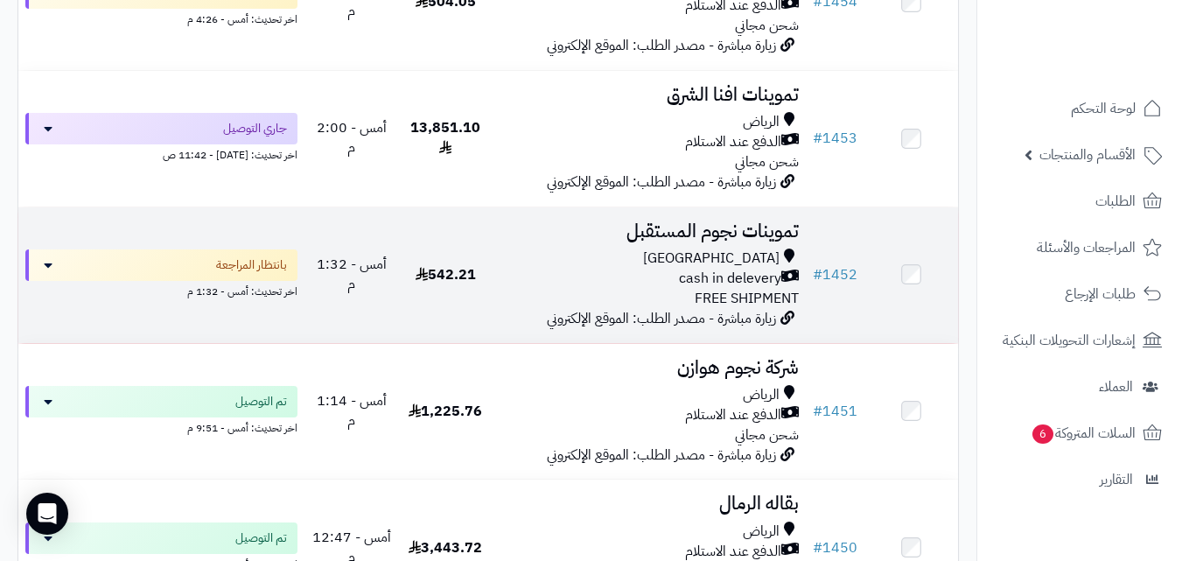
click at [612, 289] on div "cash in delevery" at bounding box center [649, 279] width 299 height 20
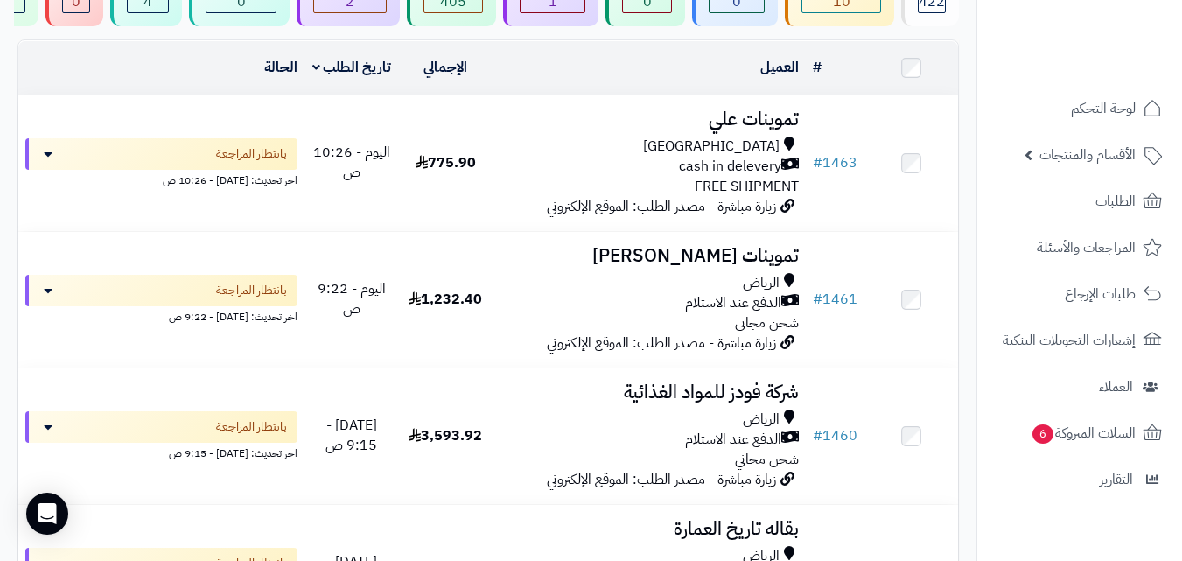
scroll to position [11, 0]
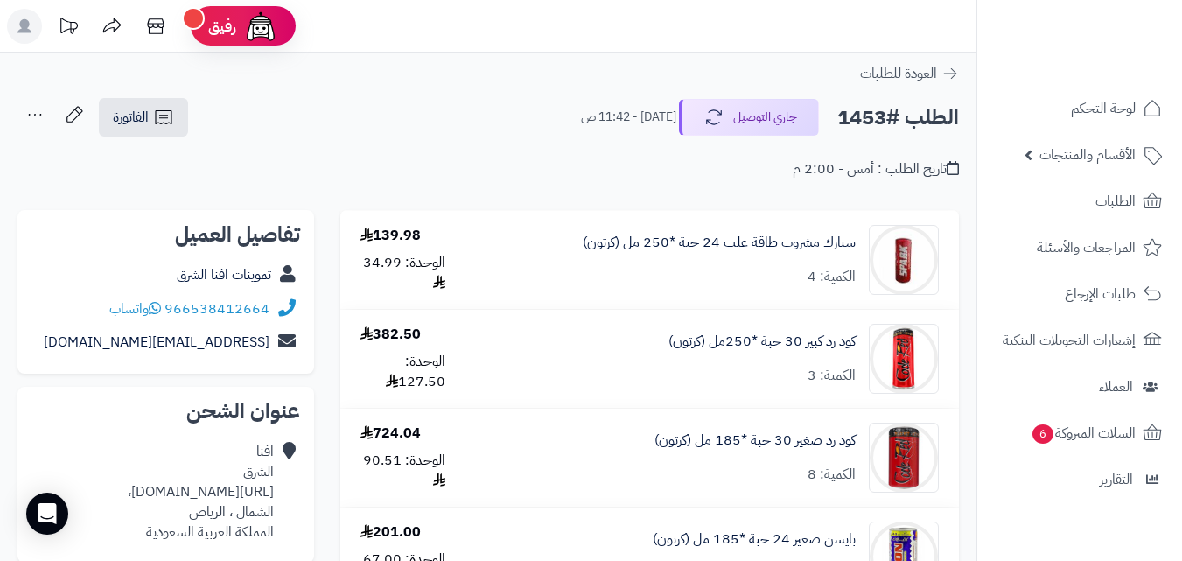
click at [1181, 0] on html "رفيق ! الطلبات معالجة مكتمل إرجاع المنتجات العملاء المتواجدون الان 525 عملاء من…" at bounding box center [591, 280] width 1182 height 561
click at [135, 112] on span "الفاتورة" at bounding box center [131, 117] width 36 height 21
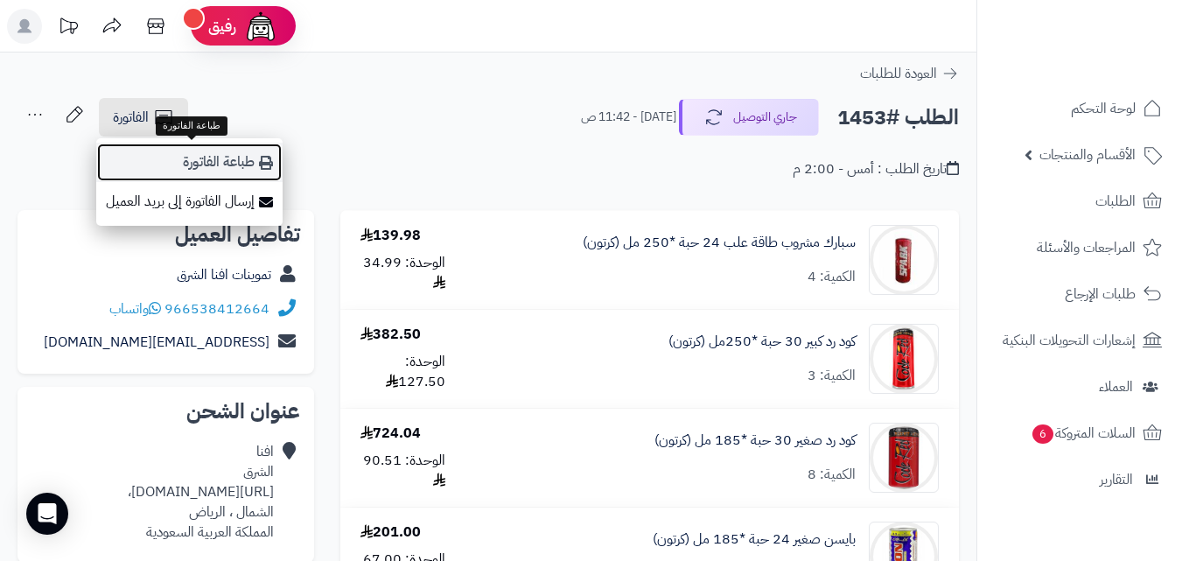
click at [163, 156] on link "طباعة الفاتورة" at bounding box center [189, 162] width 186 height 39
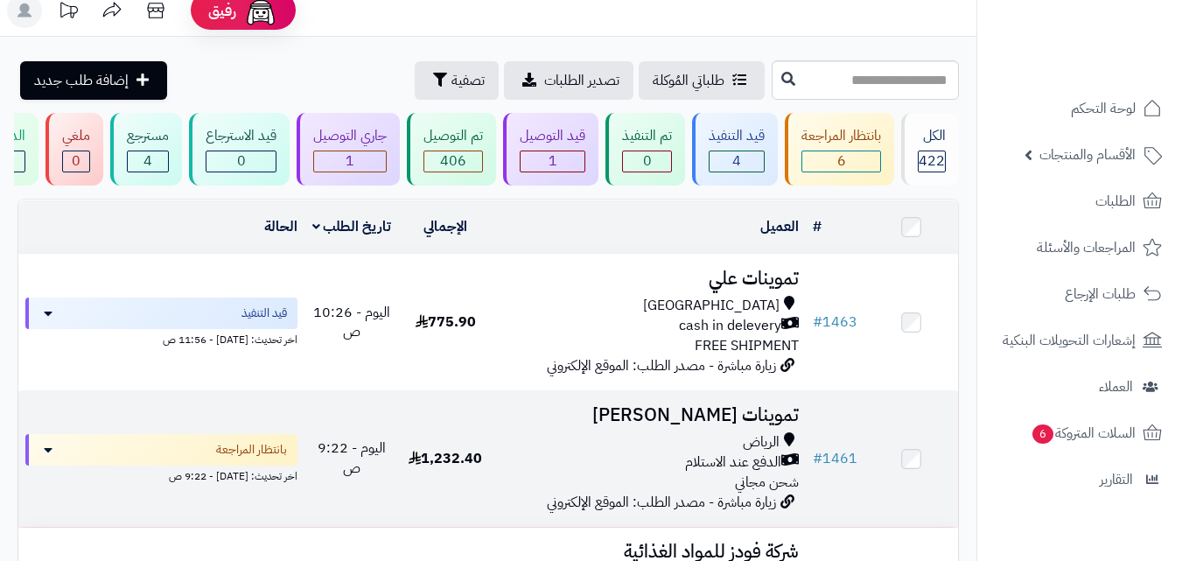
scroll to position [16, 0]
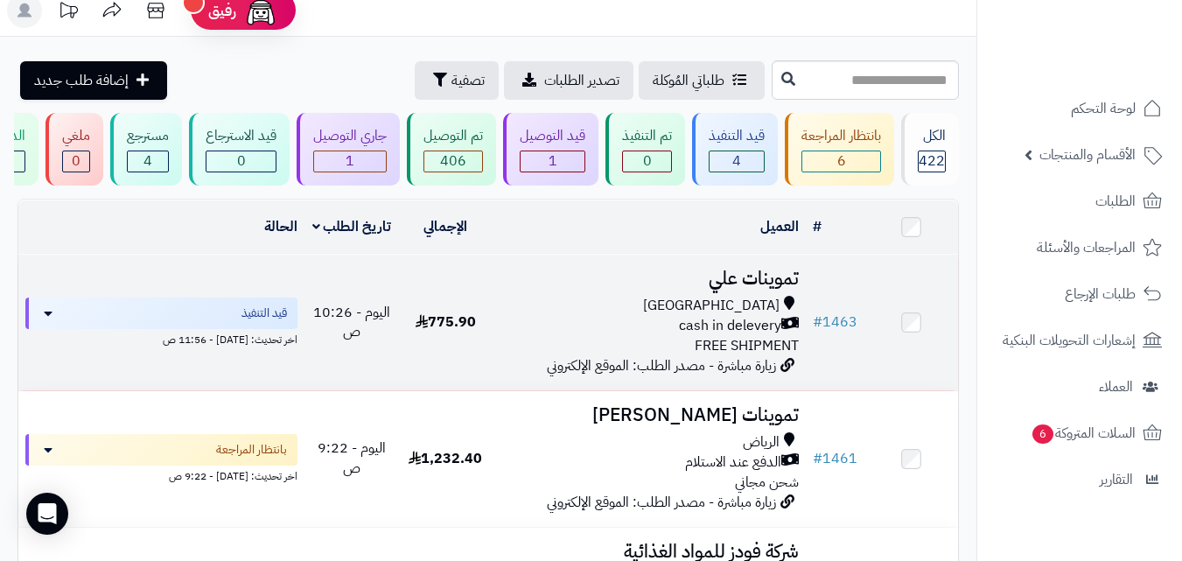
click at [613, 329] on div "cash in delevery" at bounding box center [649, 326] width 299 height 20
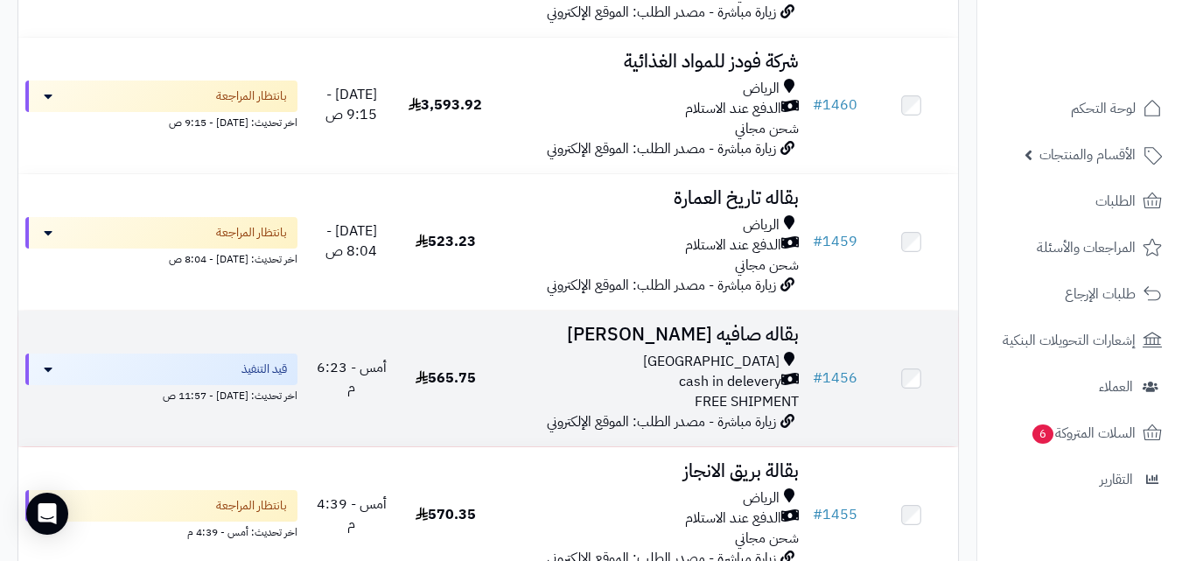
scroll to position [541, 0]
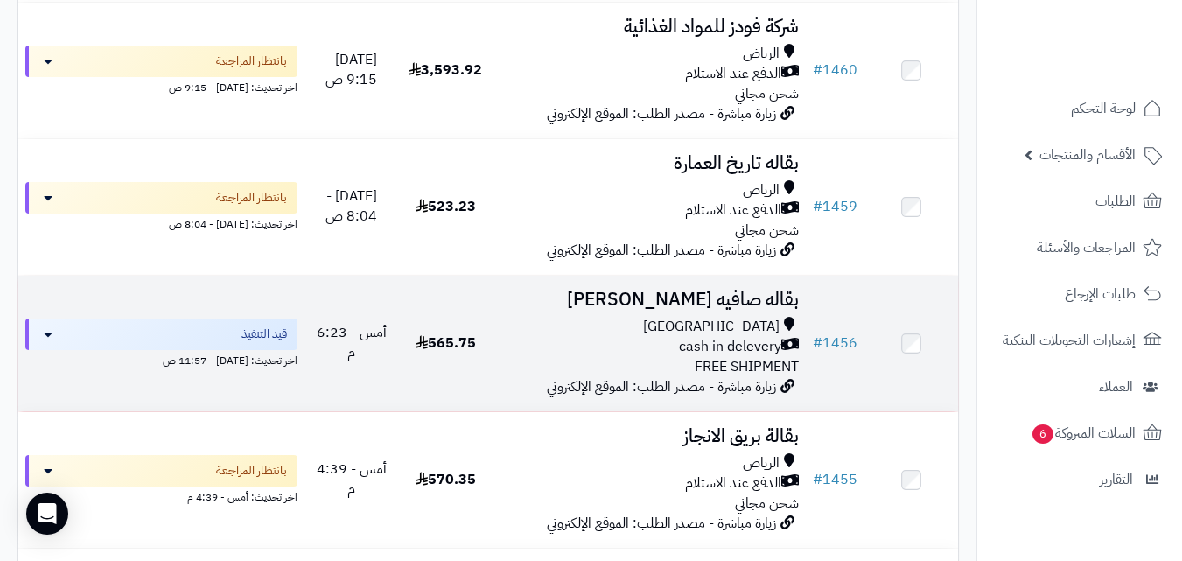
click at [499, 340] on td "بقاله صافيه الدوسري Riyadh cash in delevery FREE SHIPMENT زيارة مباشرة - مصدر ا…" at bounding box center [649, 344] width 313 height 136
click at [586, 337] on div "[GEOGRAPHIC_DATA]" at bounding box center [649, 327] width 299 height 20
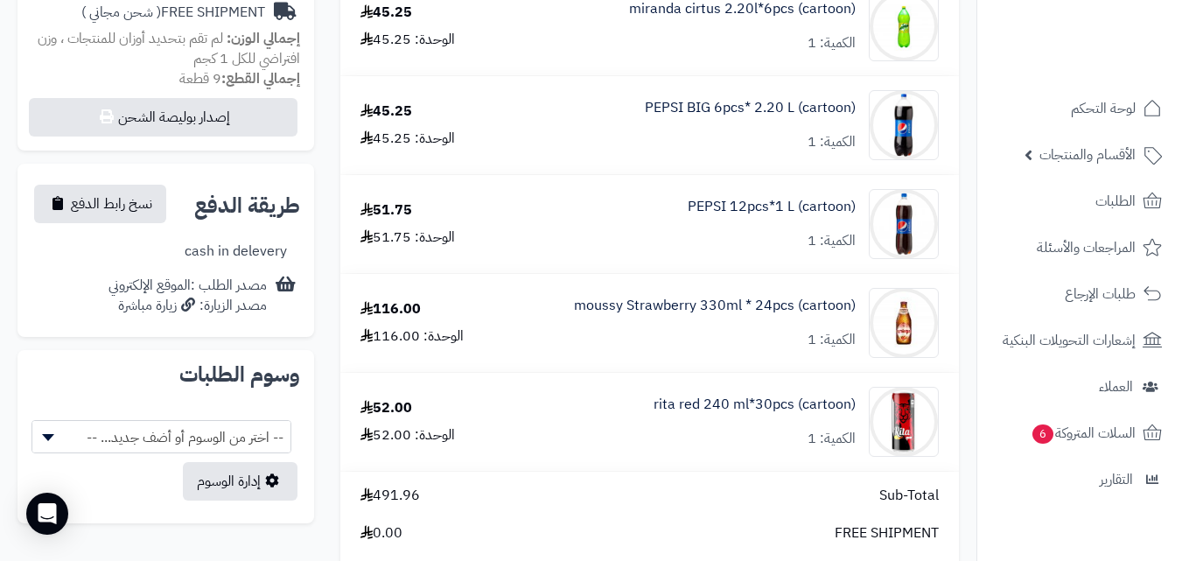
scroll to position [595, 0]
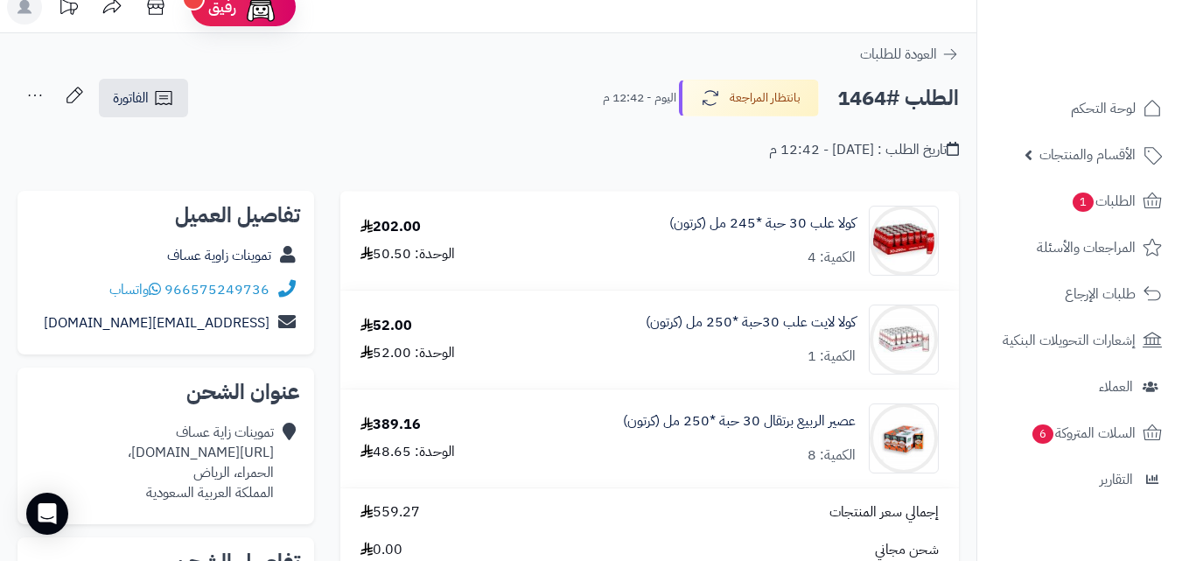
scroll to position [15, 0]
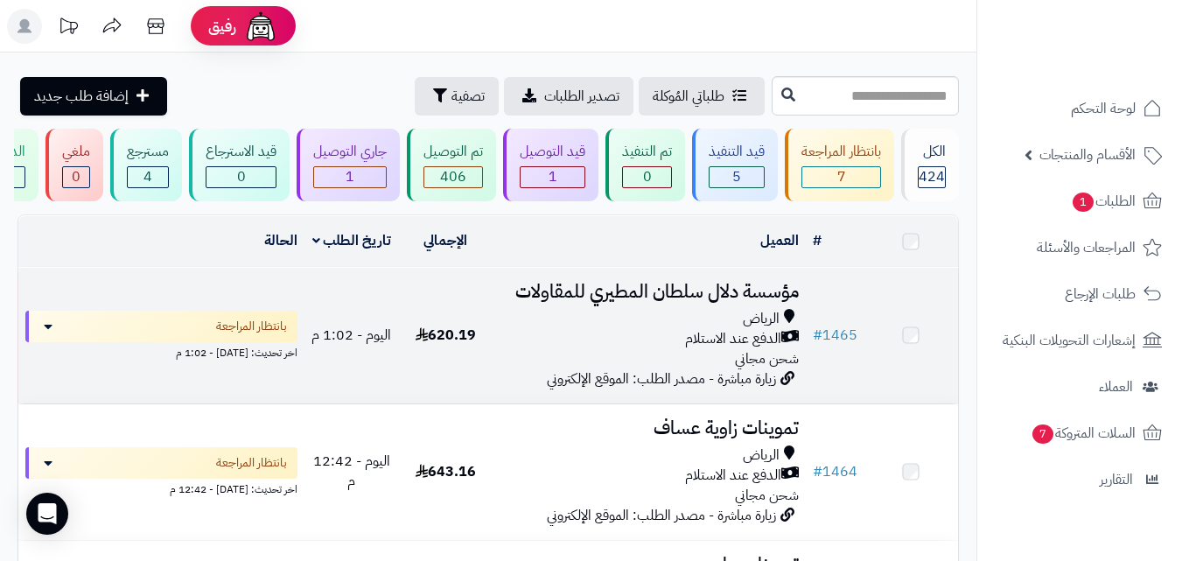
click at [536, 365] on div "[PERSON_NAME] عند الاستلام شحن مجاني" at bounding box center [649, 339] width 299 height 60
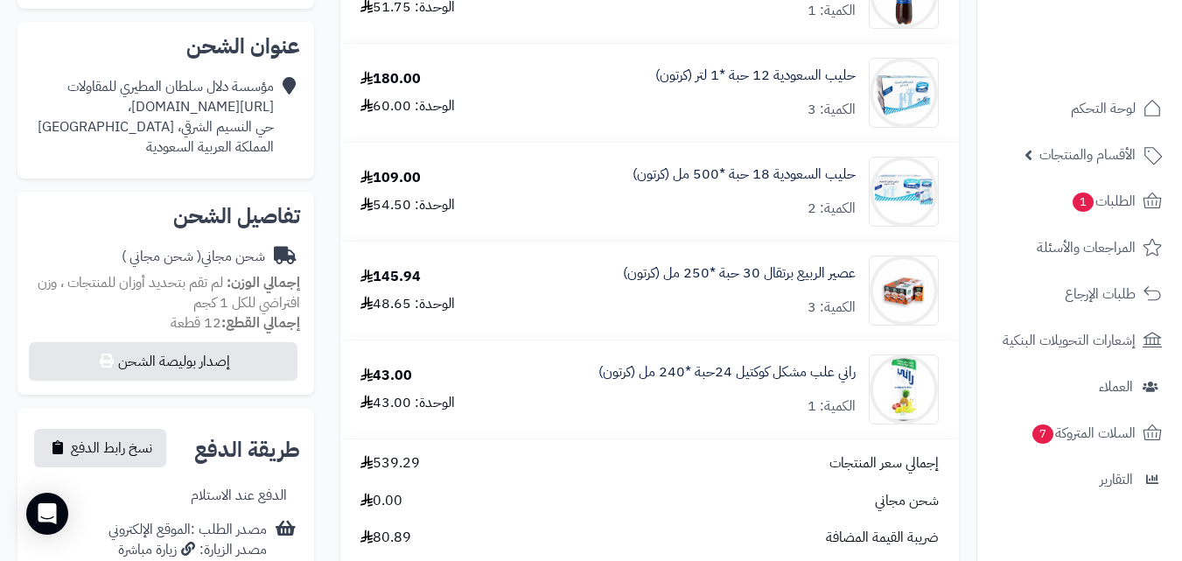
scroll to position [348, 0]
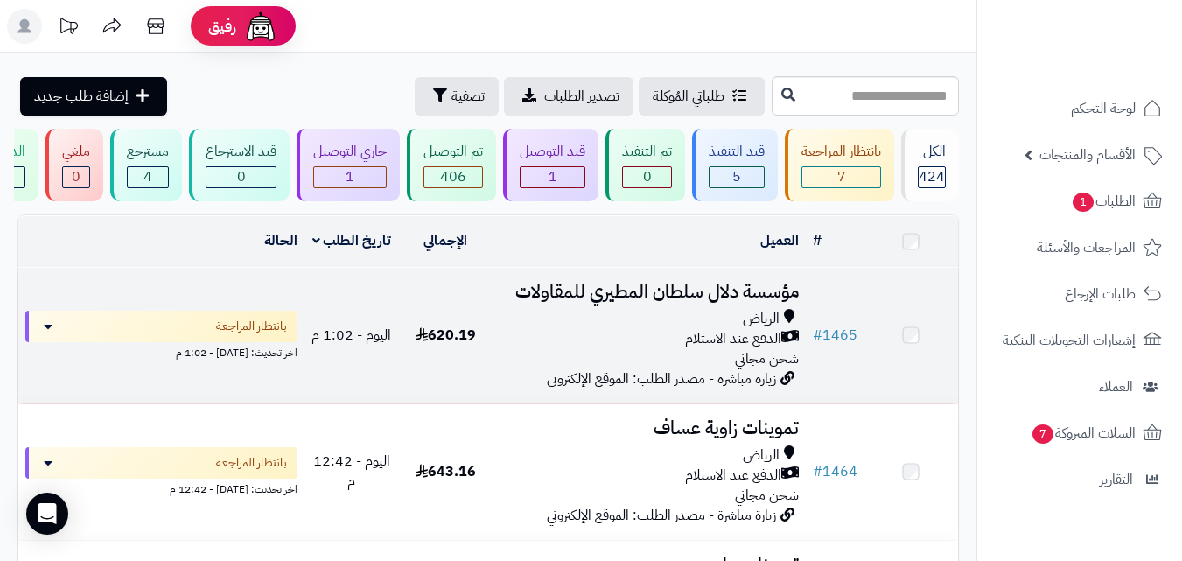
click at [617, 329] on div "الرياض" at bounding box center [649, 319] width 299 height 20
click at [502, 329] on div "الرياض" at bounding box center [649, 319] width 299 height 20
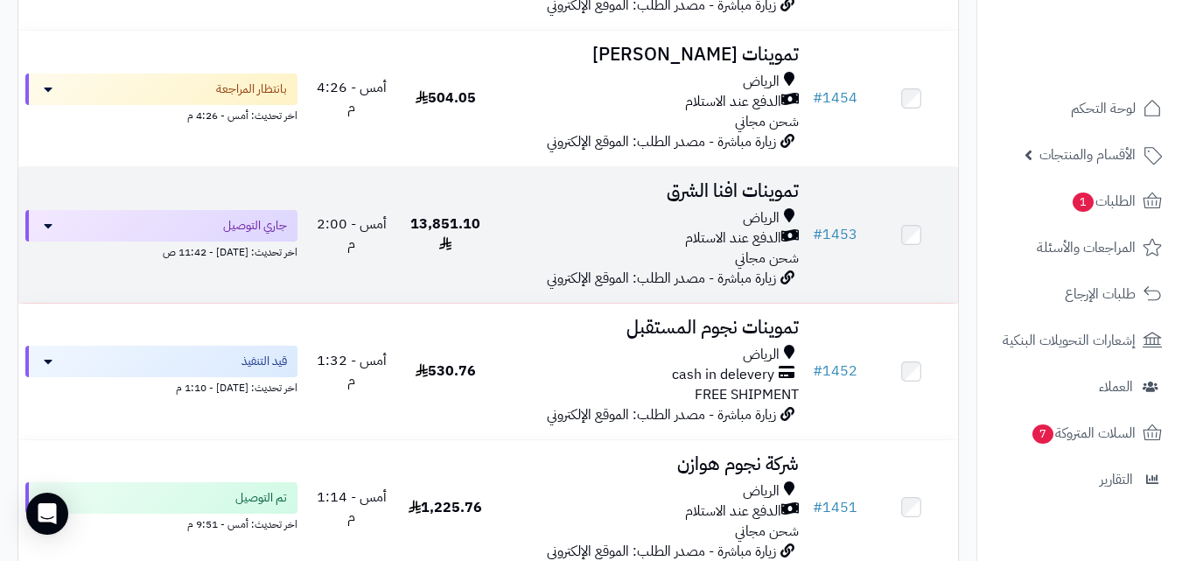
scroll to position [1330, 0]
click at [454, 225] on td "13,851.10" at bounding box center [446, 237] width 94 height 136
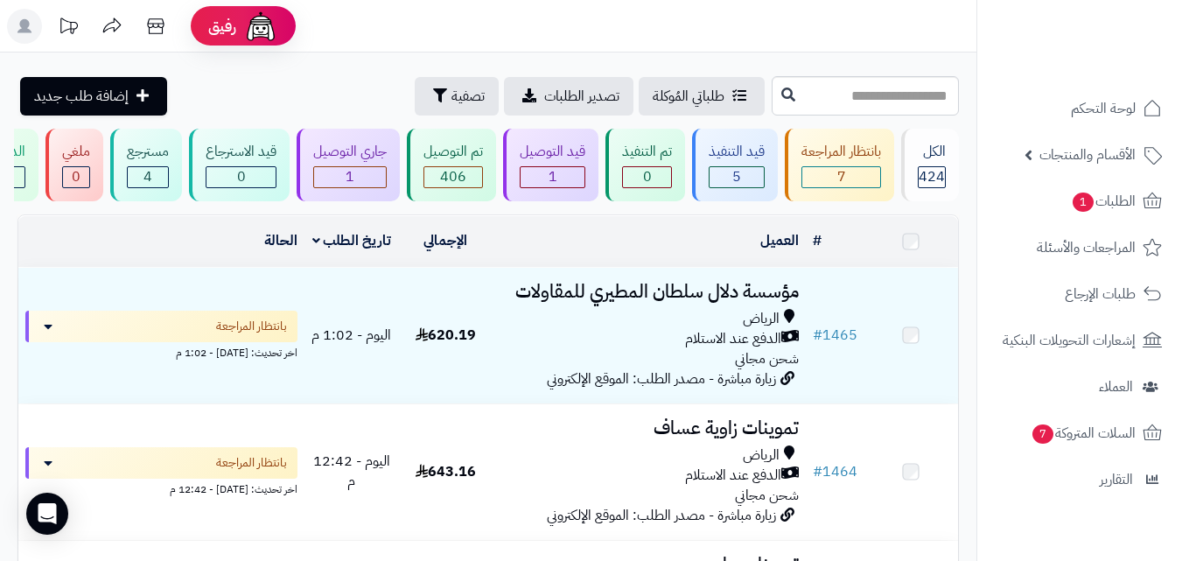
scroll to position [1330, 0]
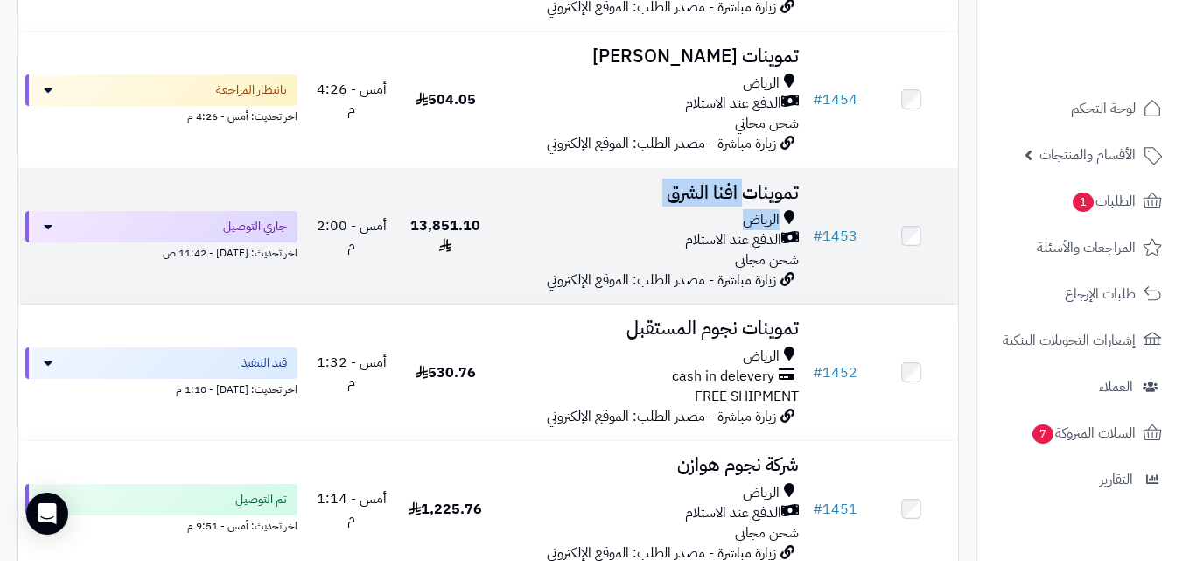
click at [599, 227] on div "الرياض" at bounding box center [649, 220] width 299 height 20
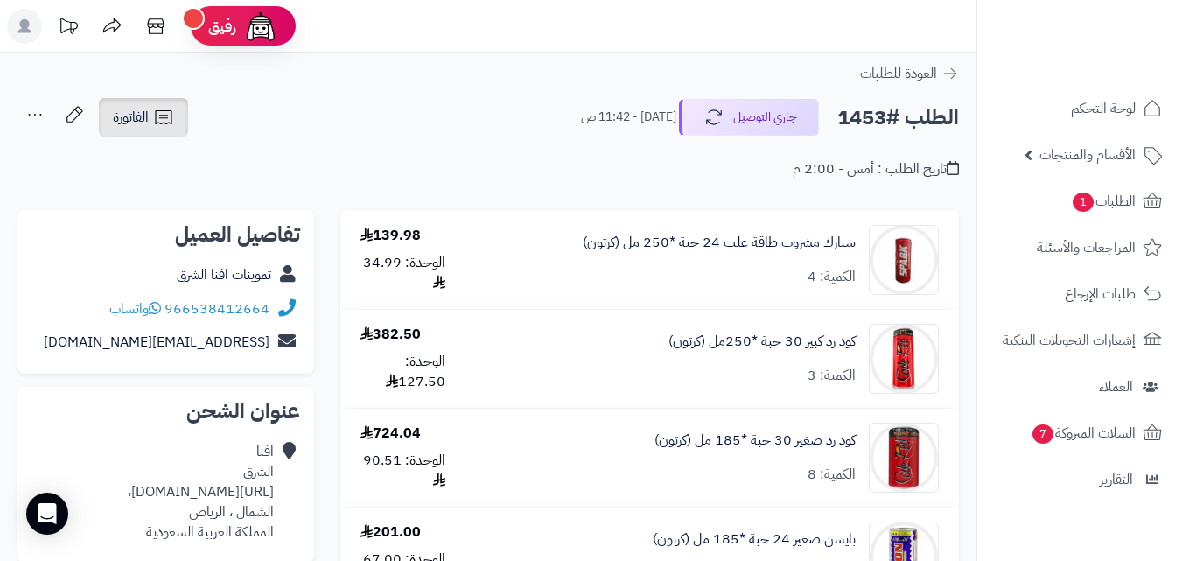
click at [181, 115] on link "الفاتورة" at bounding box center [143, 117] width 89 height 38
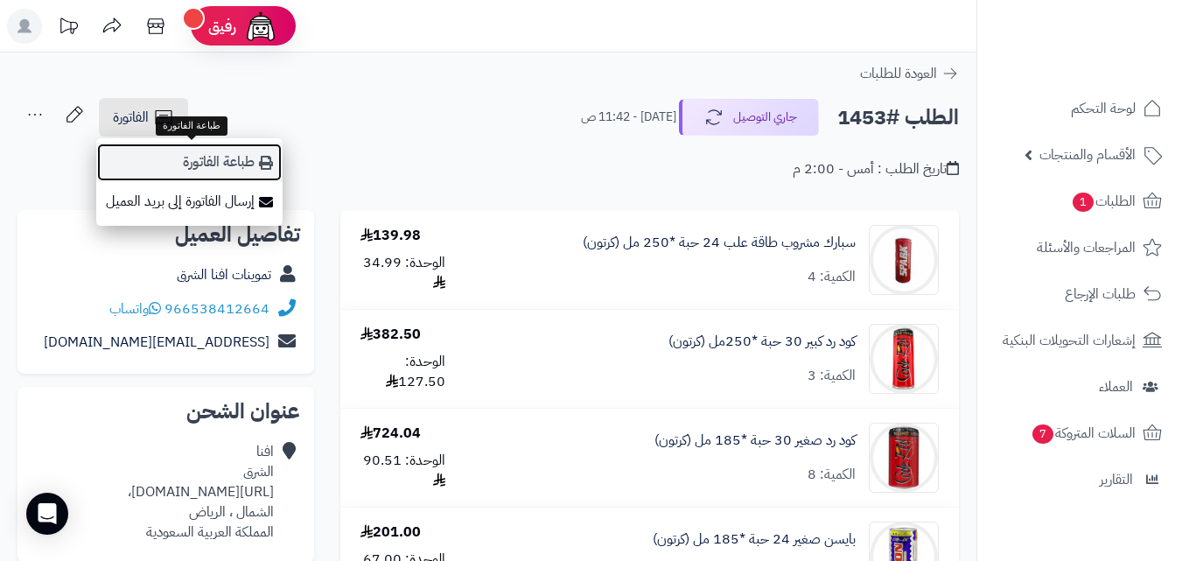
click at [226, 165] on link "طباعة الفاتورة" at bounding box center [189, 162] width 186 height 39
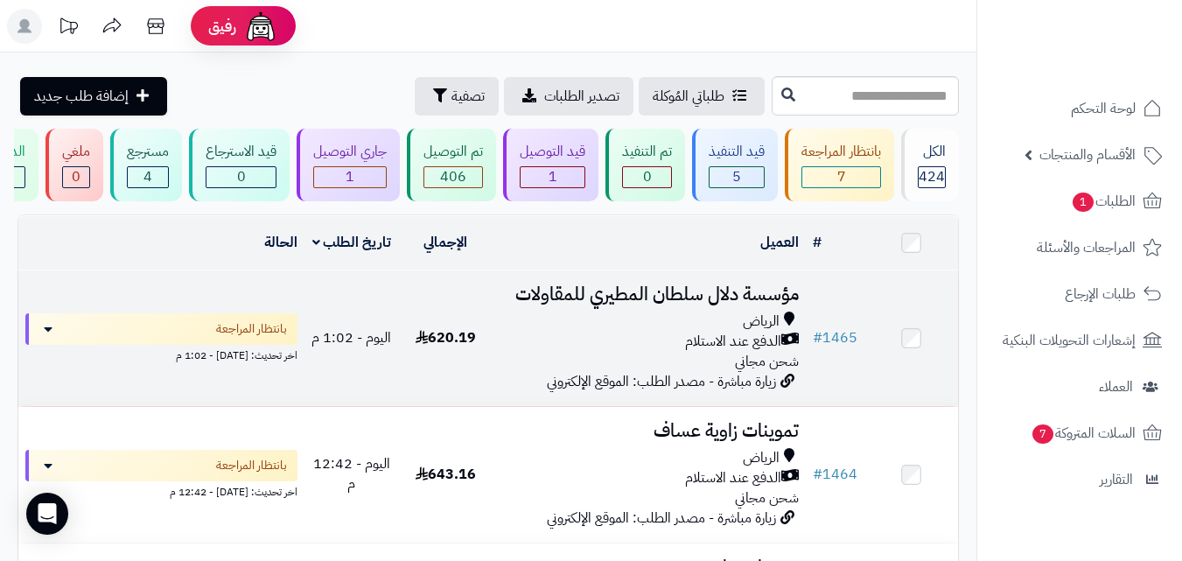
click at [472, 317] on td "620.19" at bounding box center [446, 338] width 94 height 136
click at [518, 332] on div "الرياض" at bounding box center [649, 321] width 299 height 20
click at [647, 343] on div "الدفع عند الاستلام" at bounding box center [649, 342] width 299 height 20
